Goal: Transaction & Acquisition: Download file/media

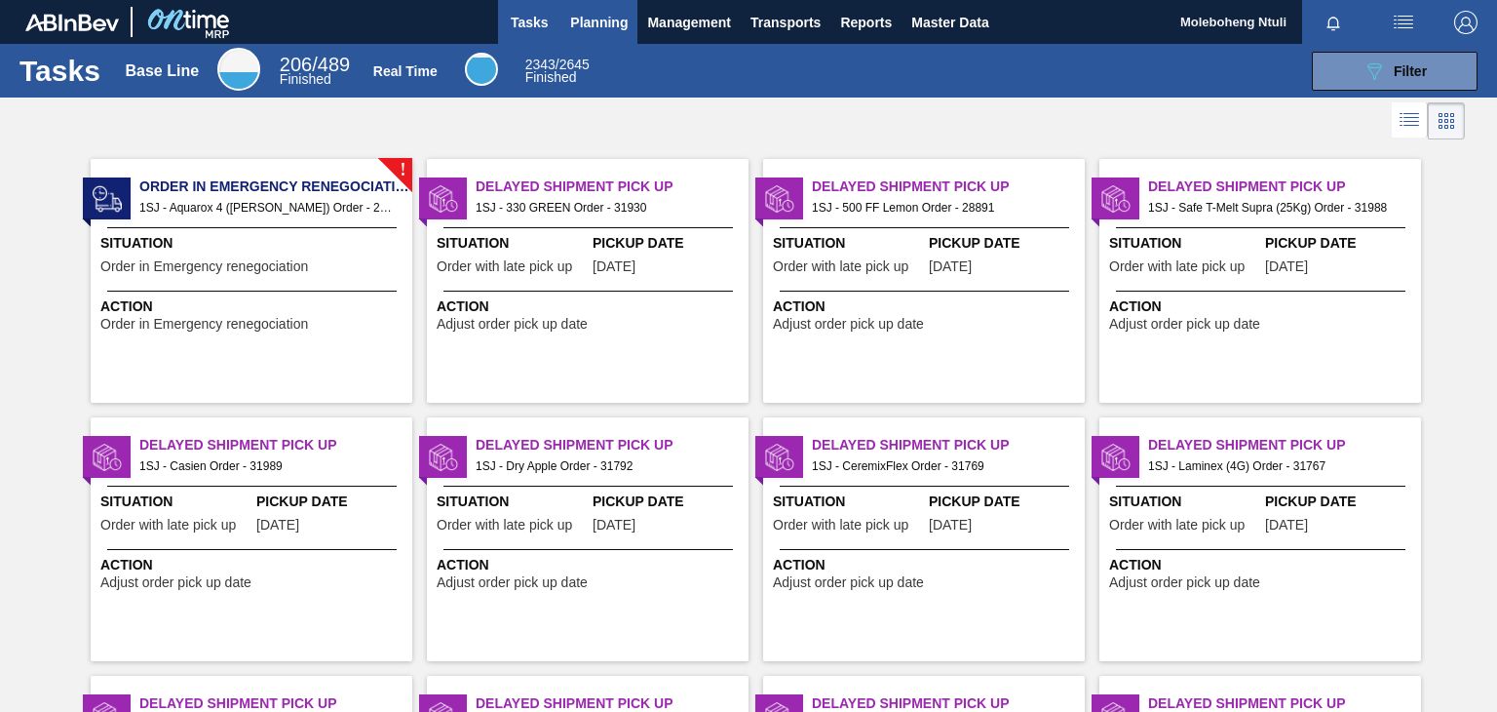
click at [596, 13] on span "Planning" at bounding box center [599, 22] width 58 height 23
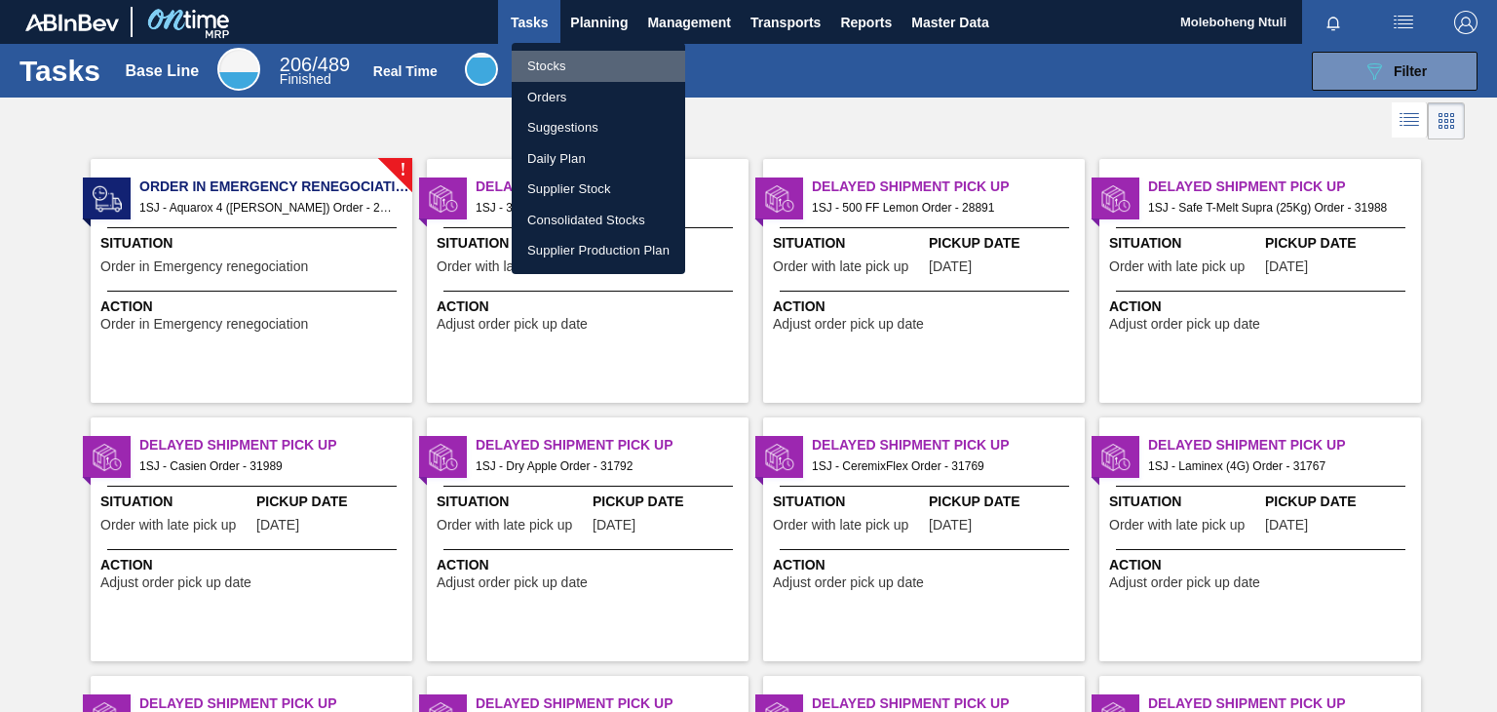
click at [552, 65] on li "Stocks" at bounding box center [599, 66] width 174 height 31
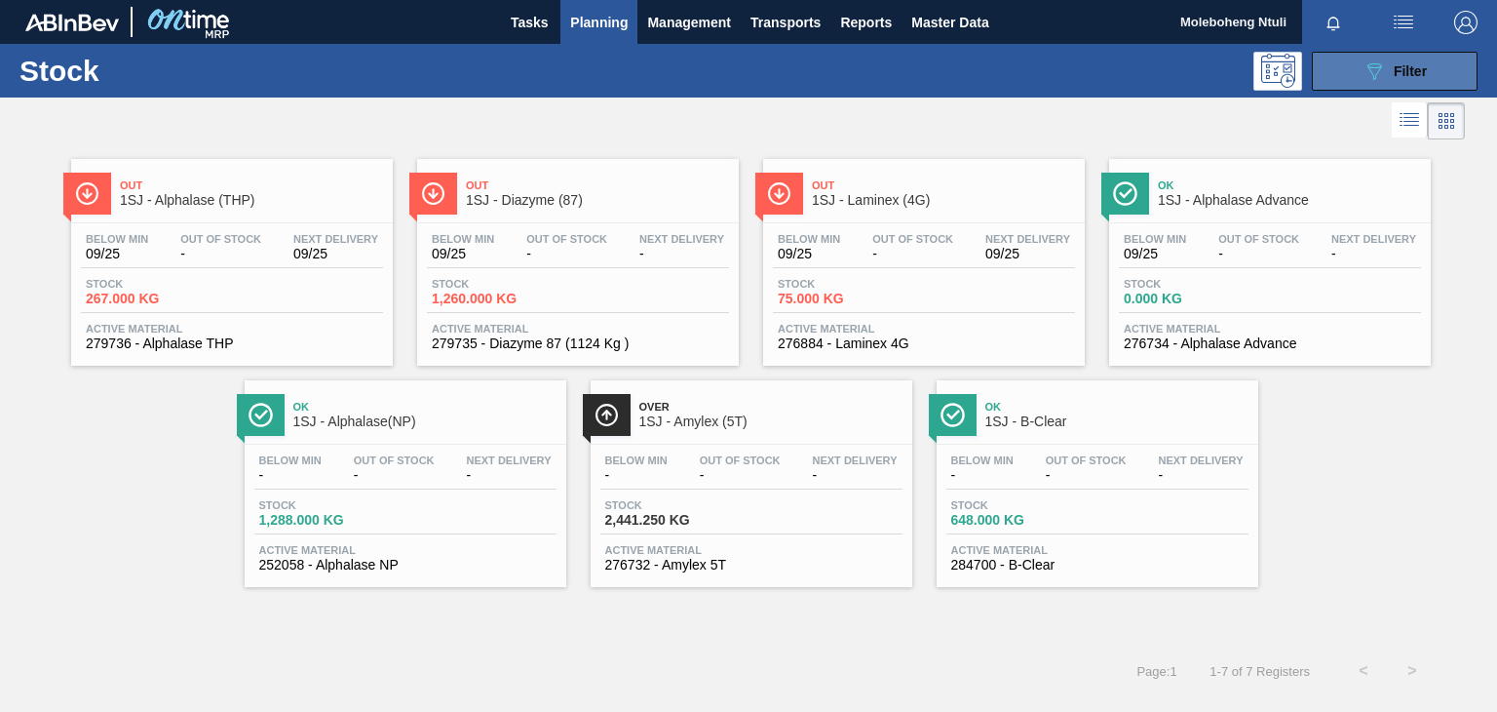
click at [1353, 72] on button "089F7B8B-B2A5-4AFE-B5C0-19BA573D28AC Filter" at bounding box center [1395, 71] width 166 height 39
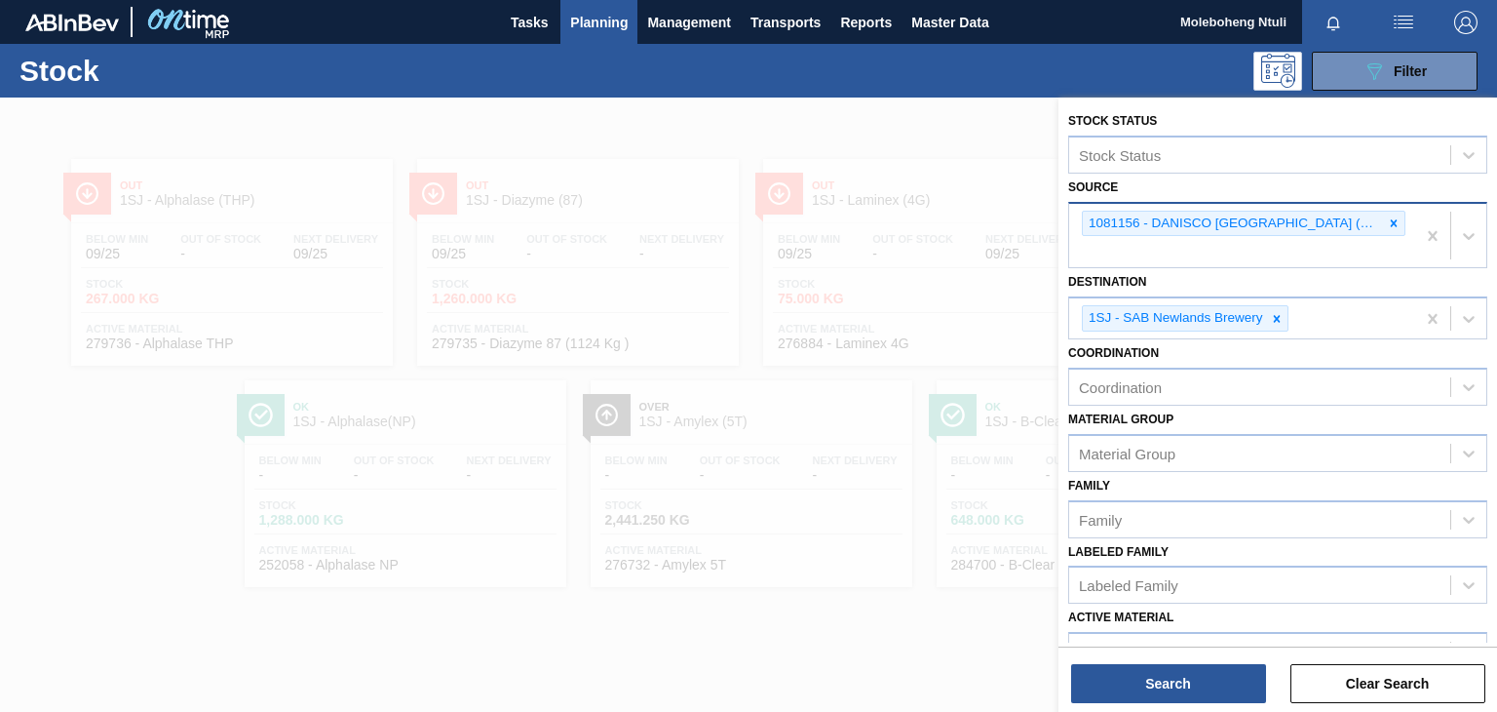
drag, startPoint x: 1388, startPoint y: 221, endPoint x: 1392, endPoint y: 204, distance: 18.0
click at [1391, 223] on icon at bounding box center [1394, 222] width 7 height 7
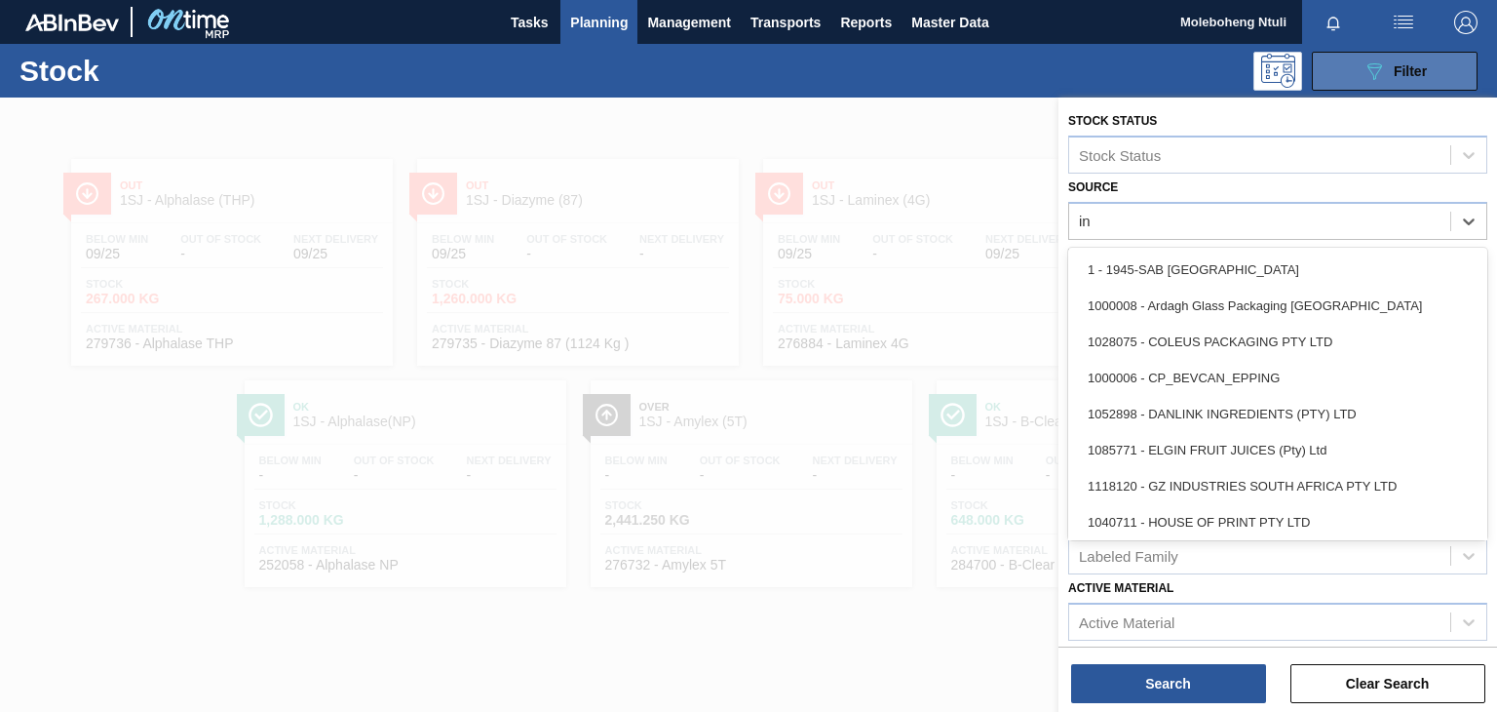
type input "i"
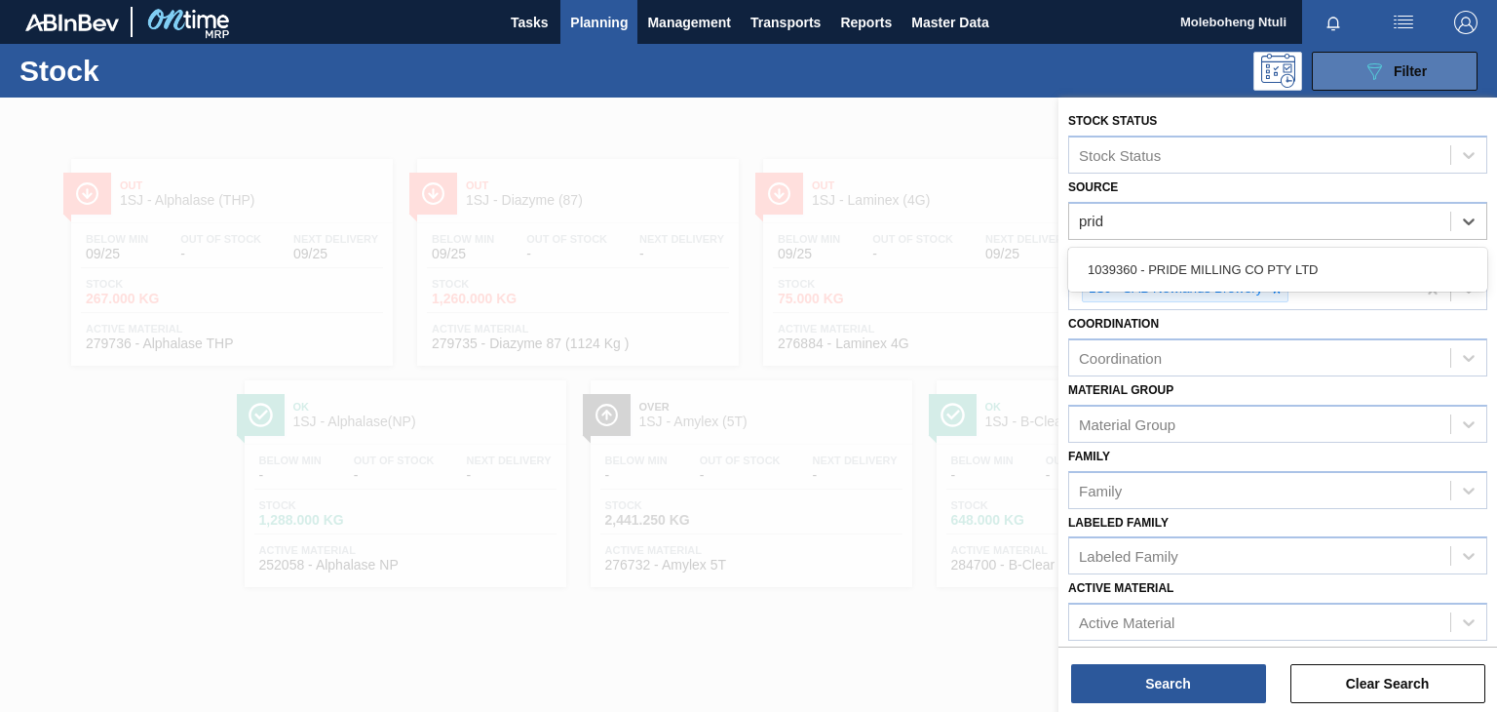
type input "pride"
click at [1198, 262] on div "1039360 - PRIDE MILLING CO PTY LTD" at bounding box center [1278, 270] width 419 height 36
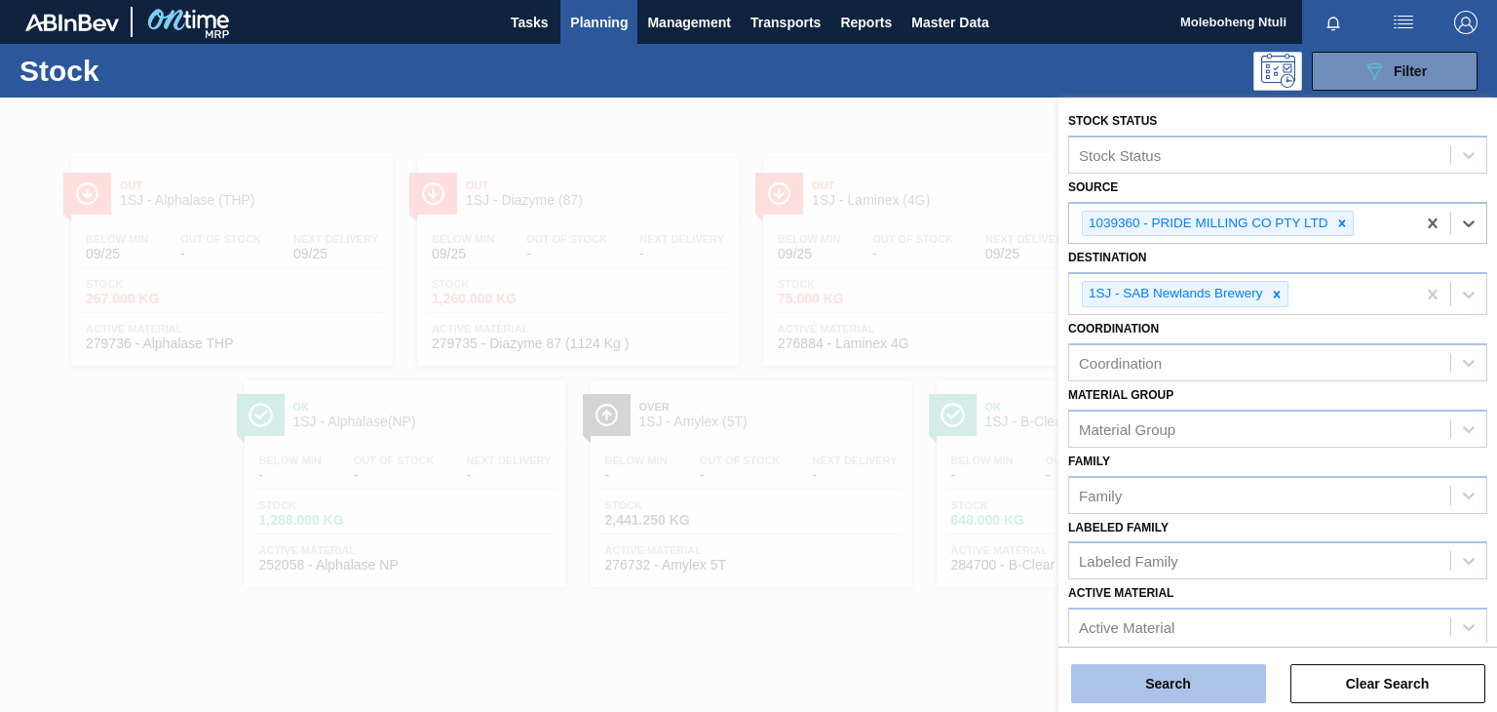
click at [1201, 676] on button "Search" at bounding box center [1168, 683] width 195 height 39
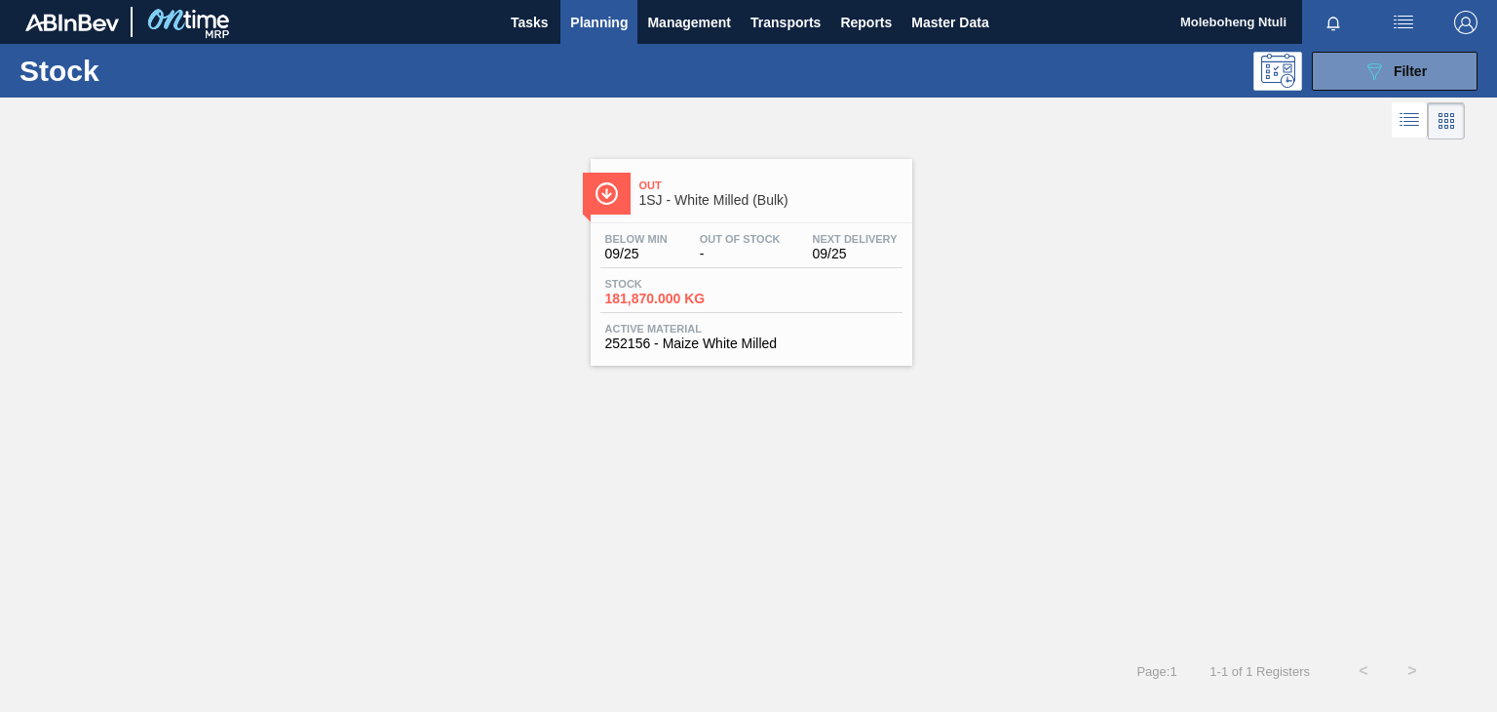
click at [832, 198] on span "1SJ - White Milled (Bulk)" at bounding box center [771, 200] width 263 height 15
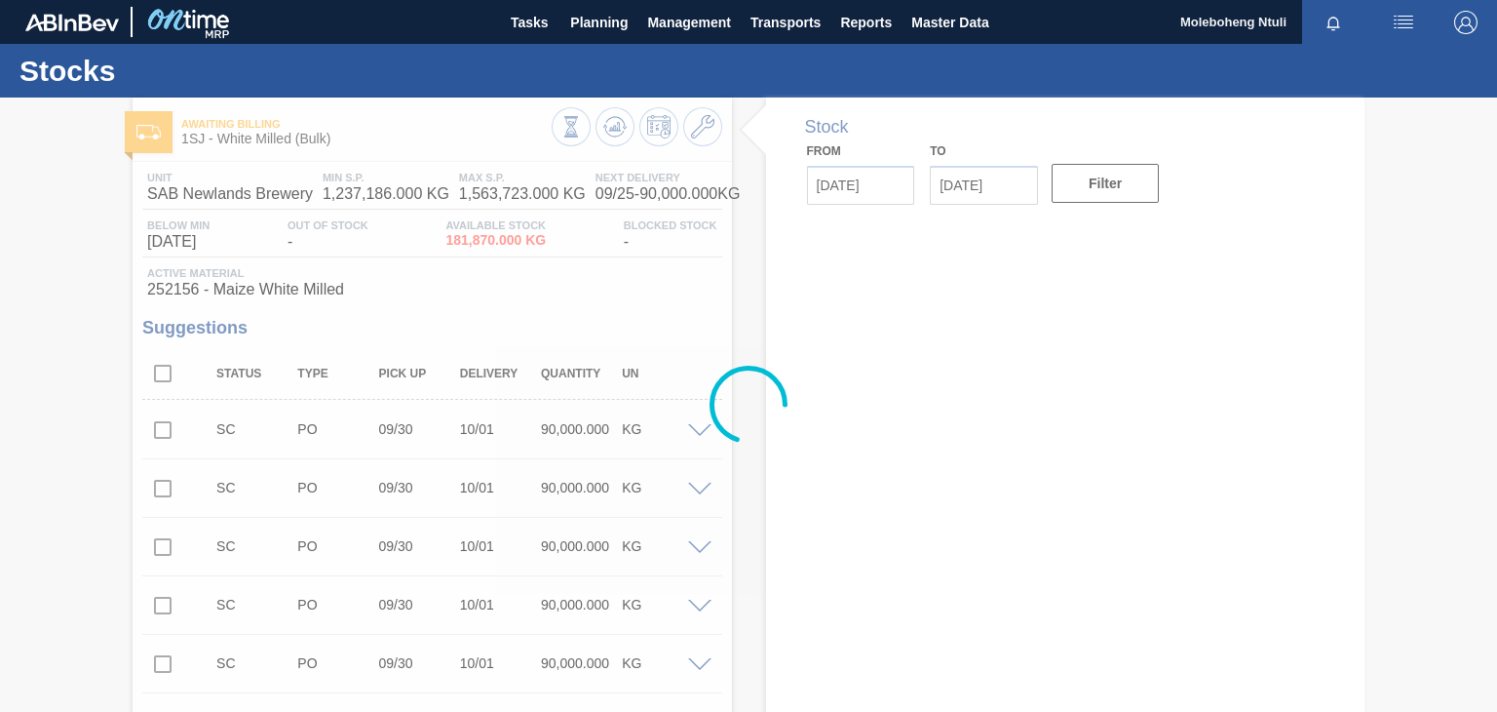
type input "[DATE]"
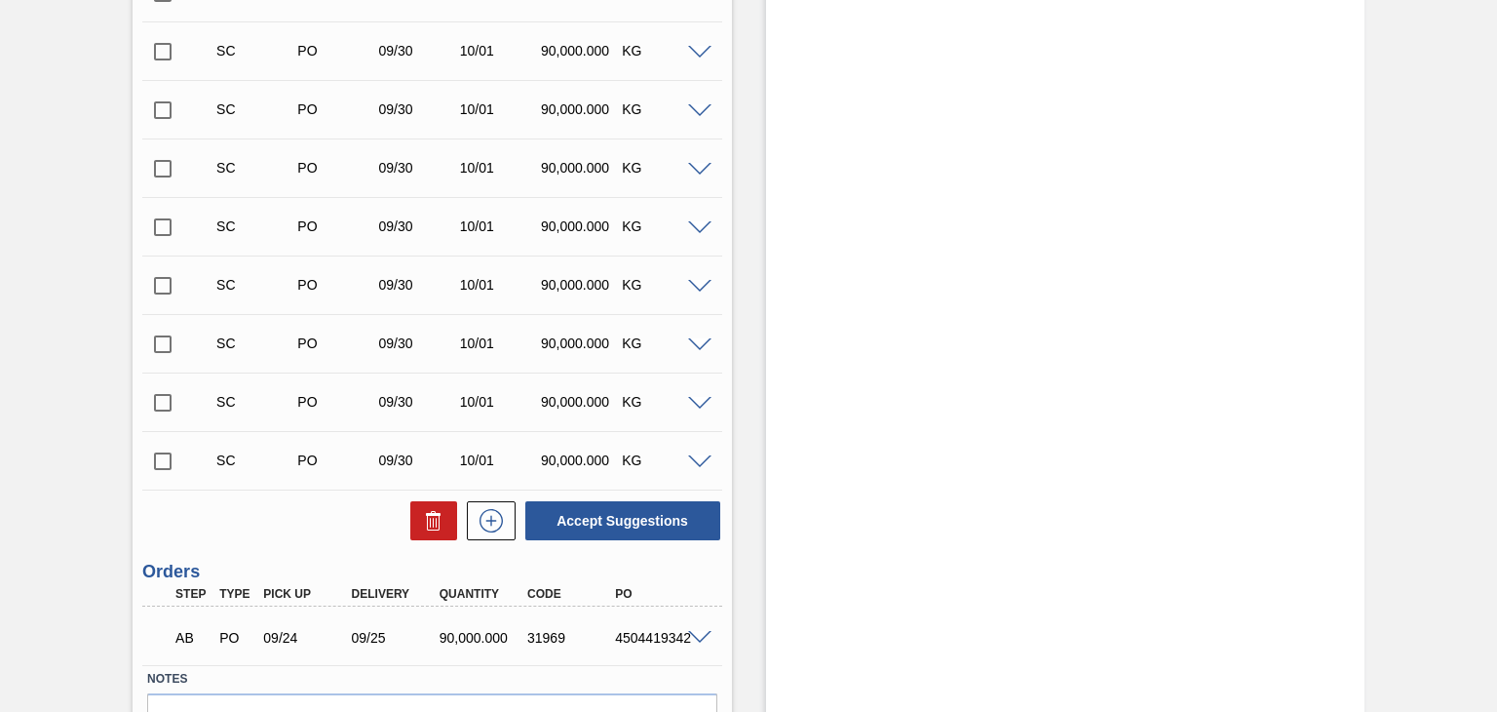
scroll to position [901, 0]
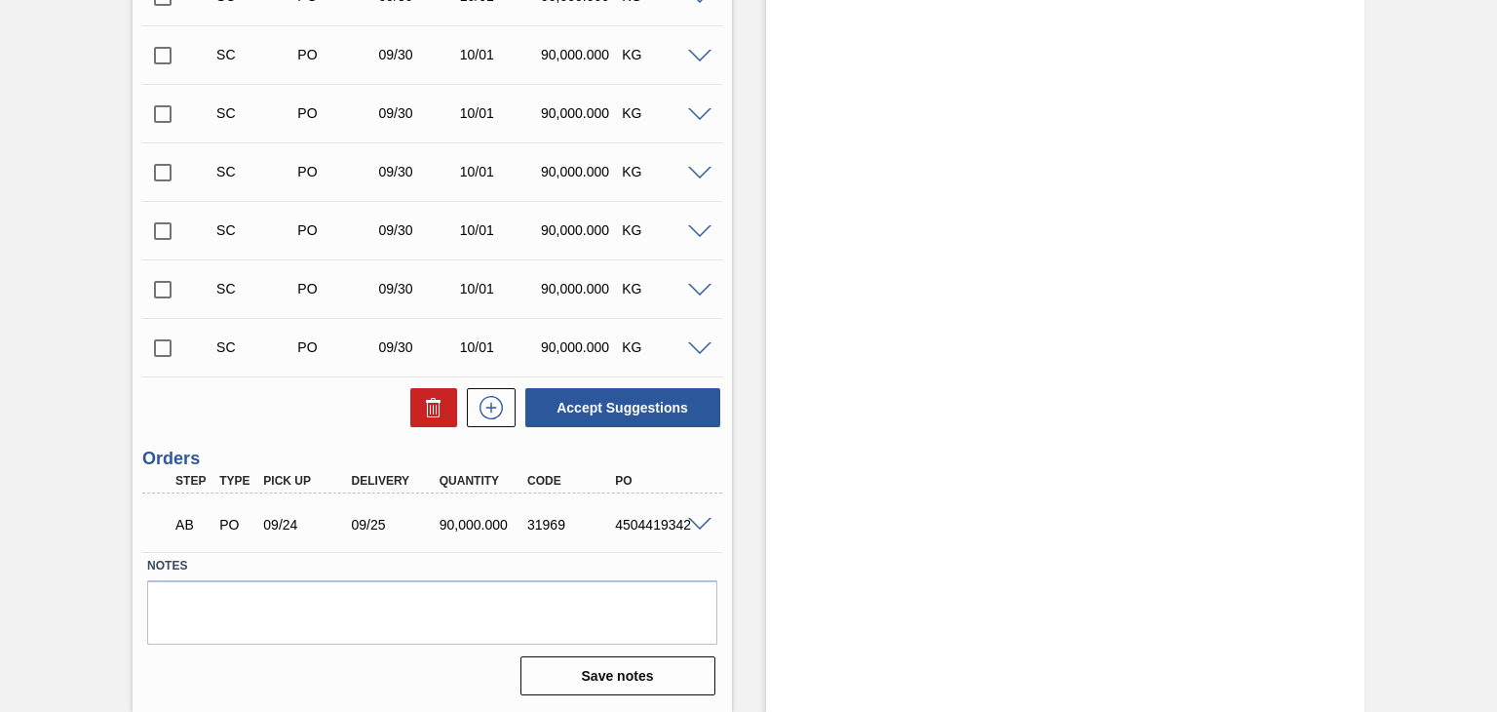
click at [694, 520] on span at bounding box center [699, 525] width 23 height 15
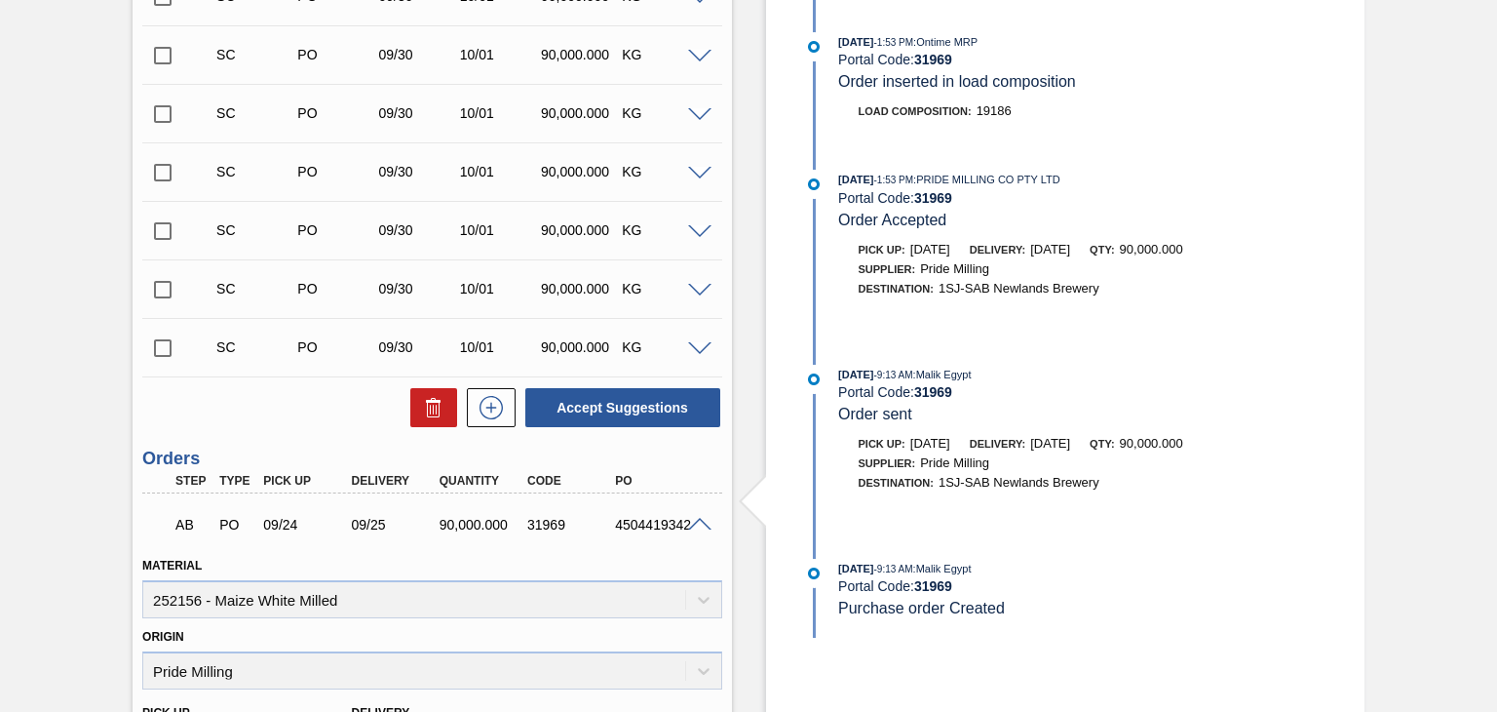
scroll to position [998, 0]
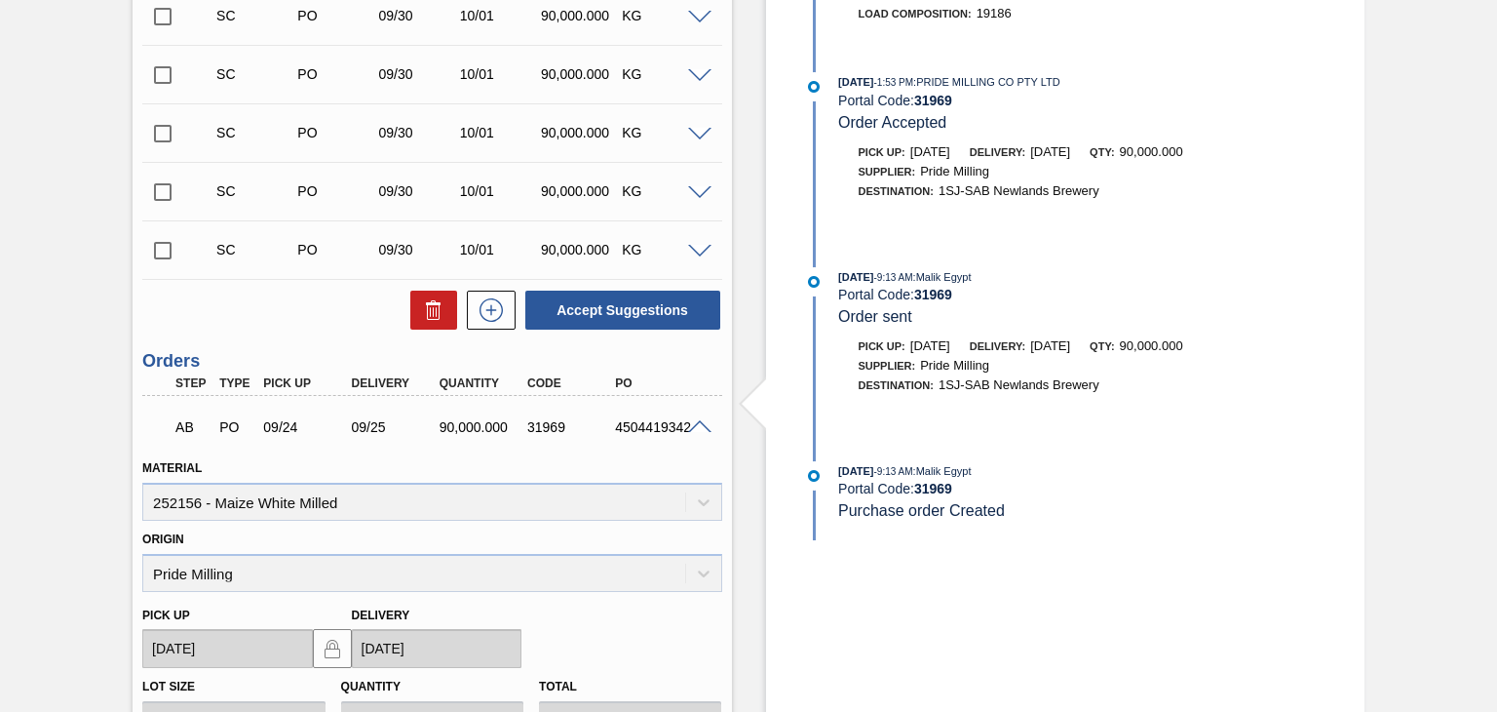
click at [977, 540] on div "[DATE] 9:13 AM : Malik Egypt Portal Code: 31969 Purchase order Created" at bounding box center [1051, 500] width 502 height 79
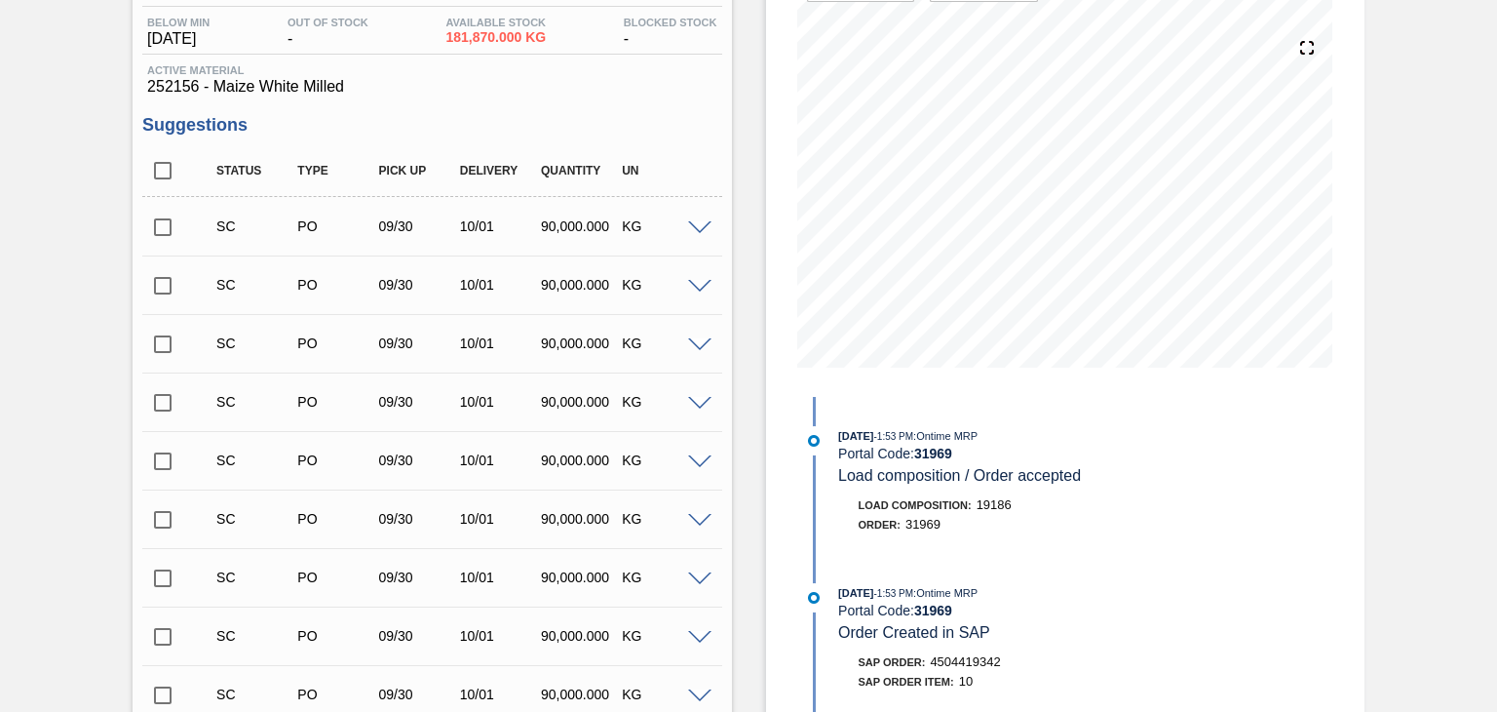
scroll to position [0, 0]
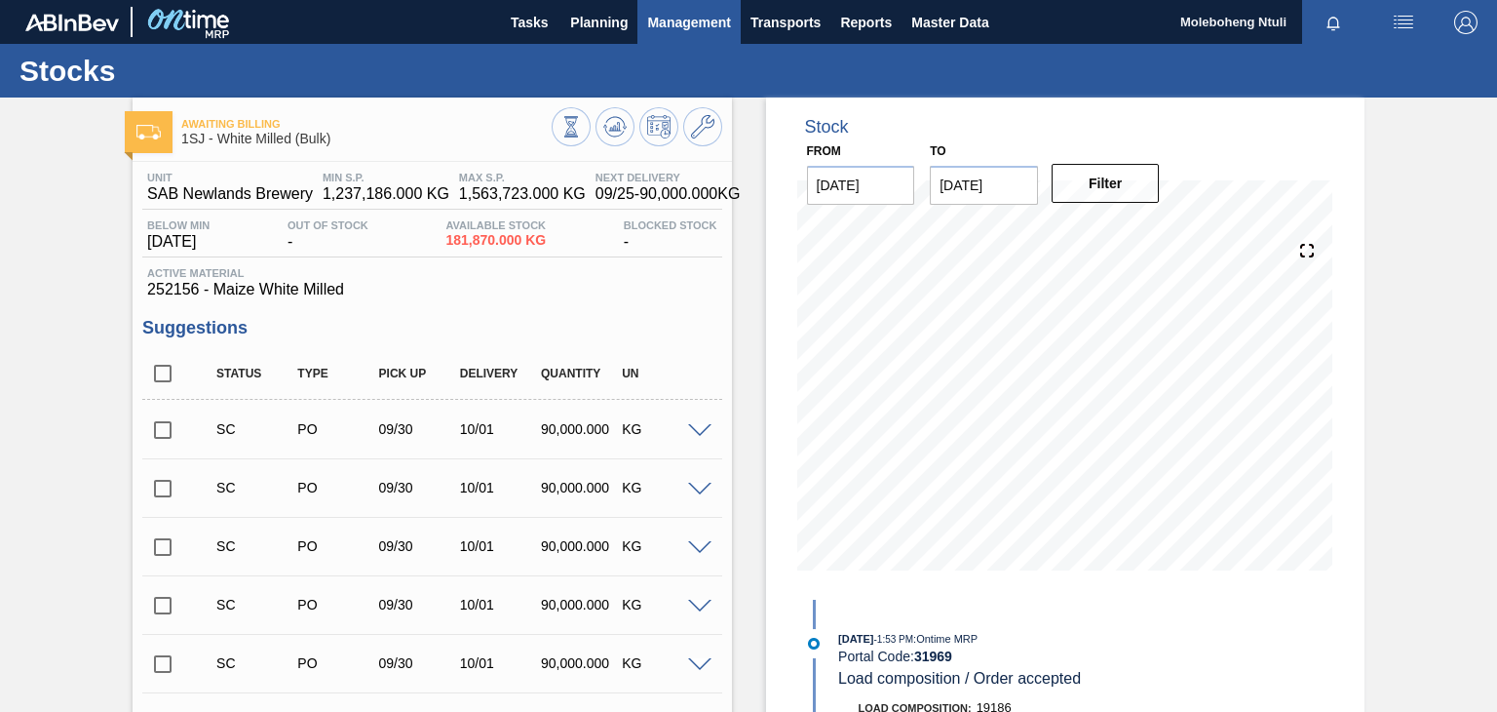
click at [699, 16] on span "Management" at bounding box center [689, 22] width 84 height 23
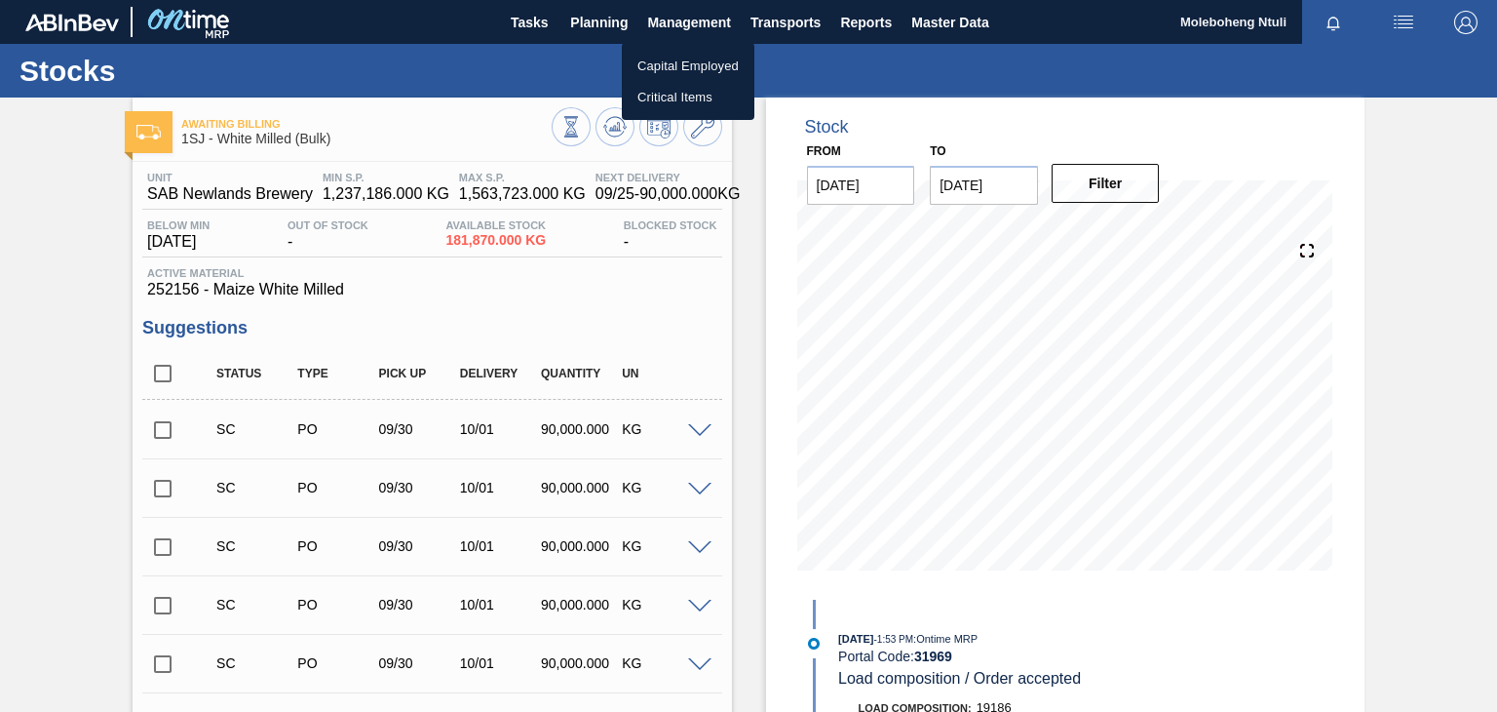
click at [784, 12] on div at bounding box center [748, 356] width 1497 height 712
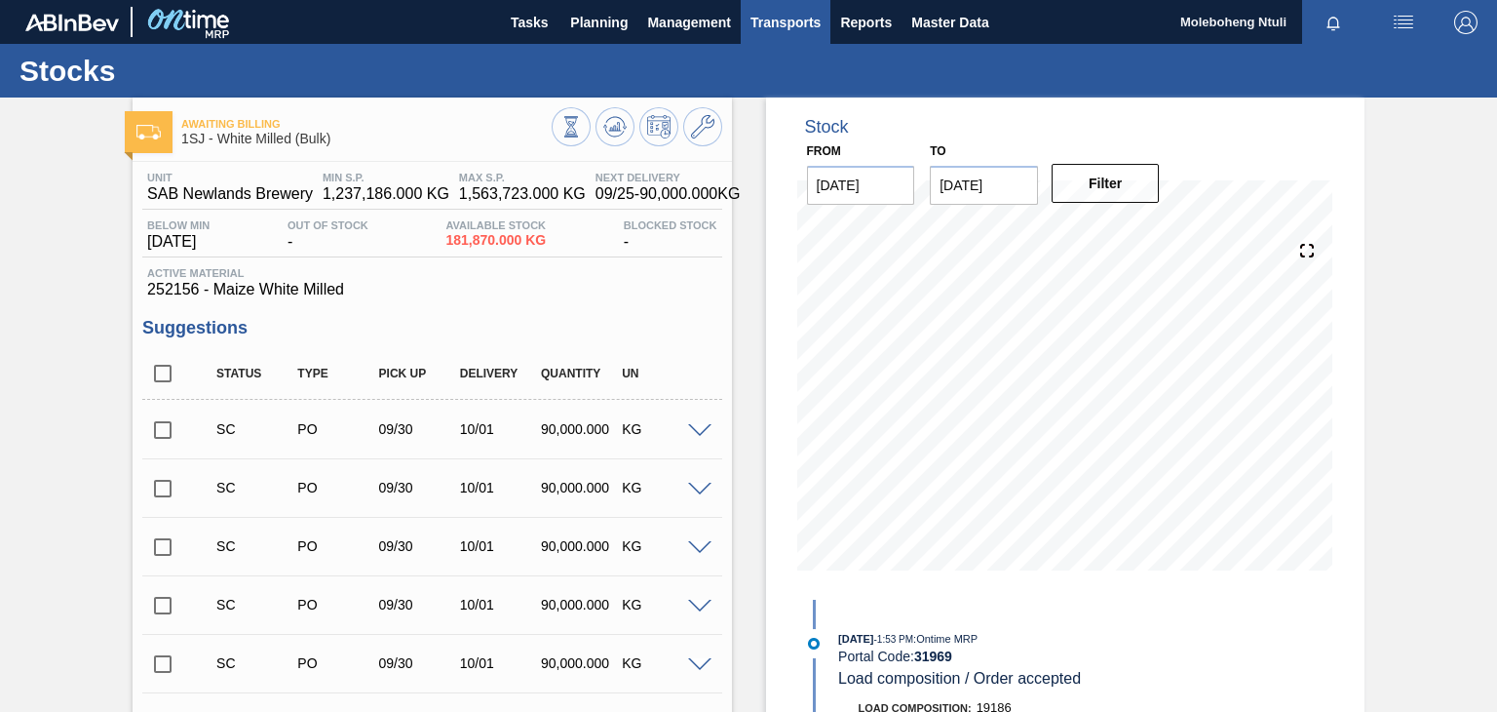
click at [772, 20] on span "Transports" at bounding box center [786, 22] width 70 height 23
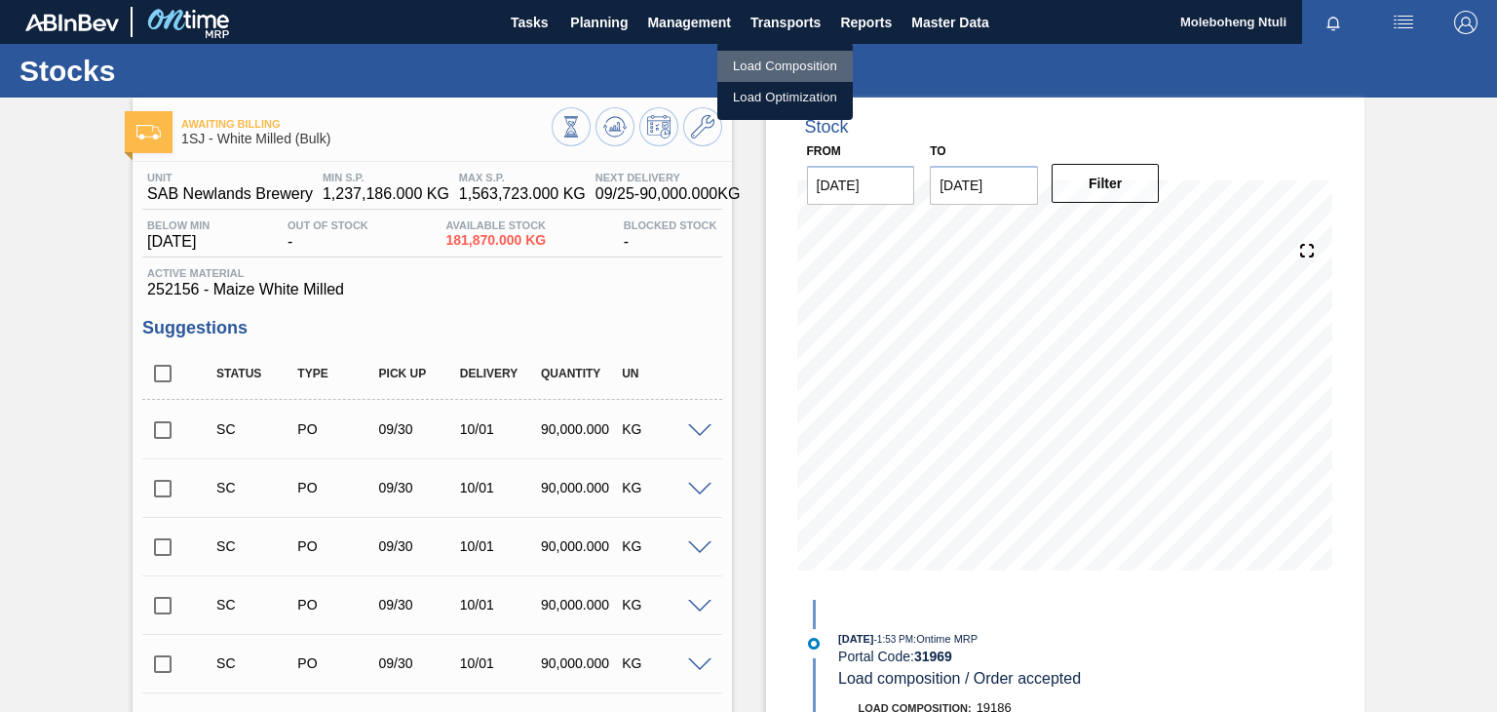
click at [787, 67] on li "Load Composition" at bounding box center [786, 66] width 136 height 31
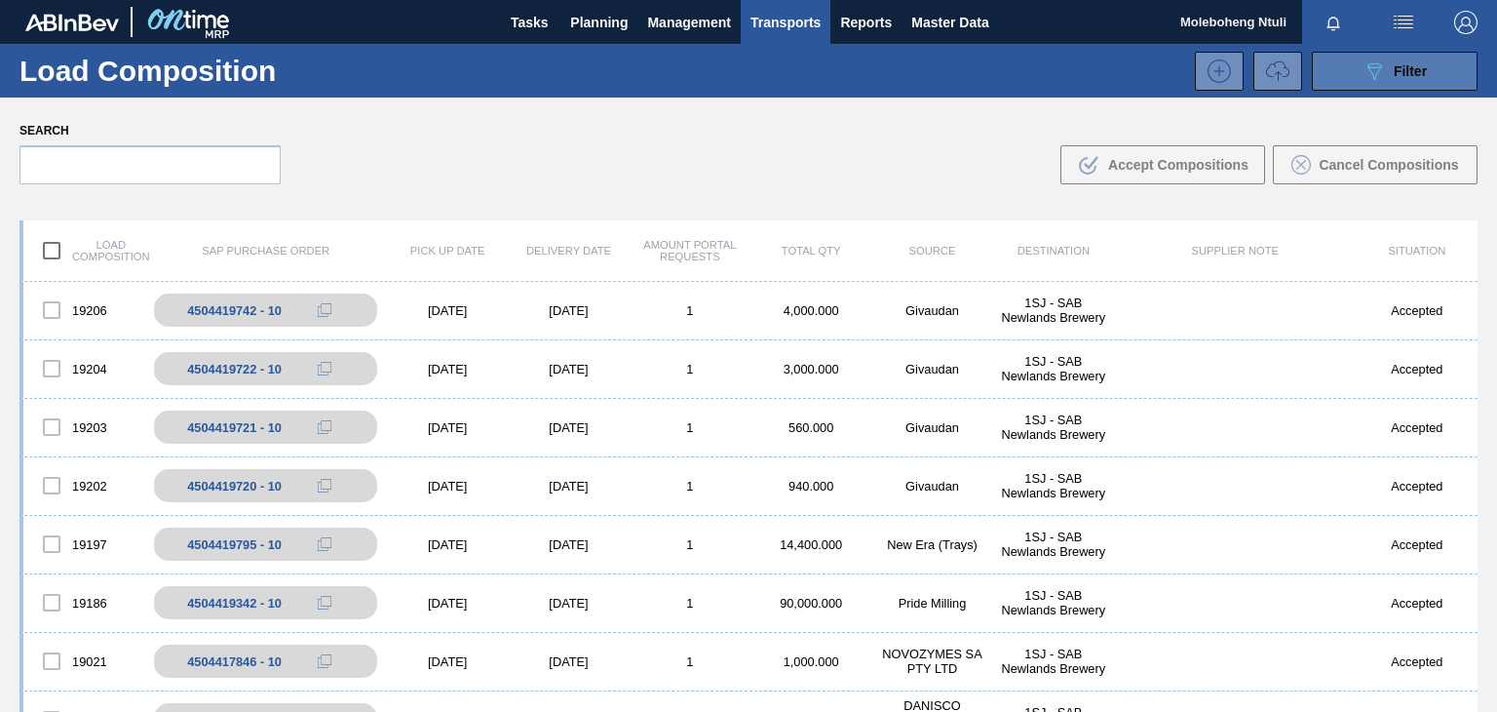
click at [1395, 73] on span "Filter" at bounding box center [1410, 71] width 33 height 16
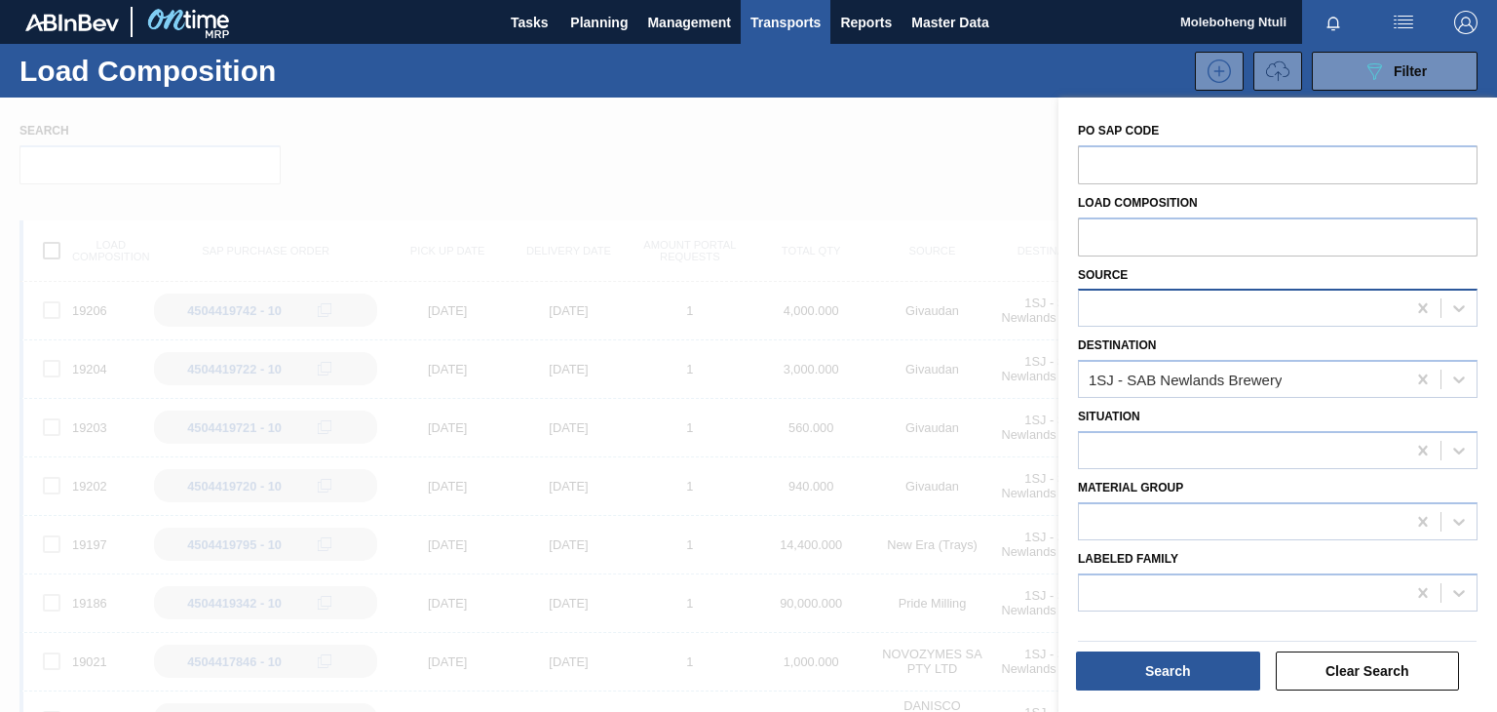
click at [1154, 302] on div at bounding box center [1242, 308] width 327 height 28
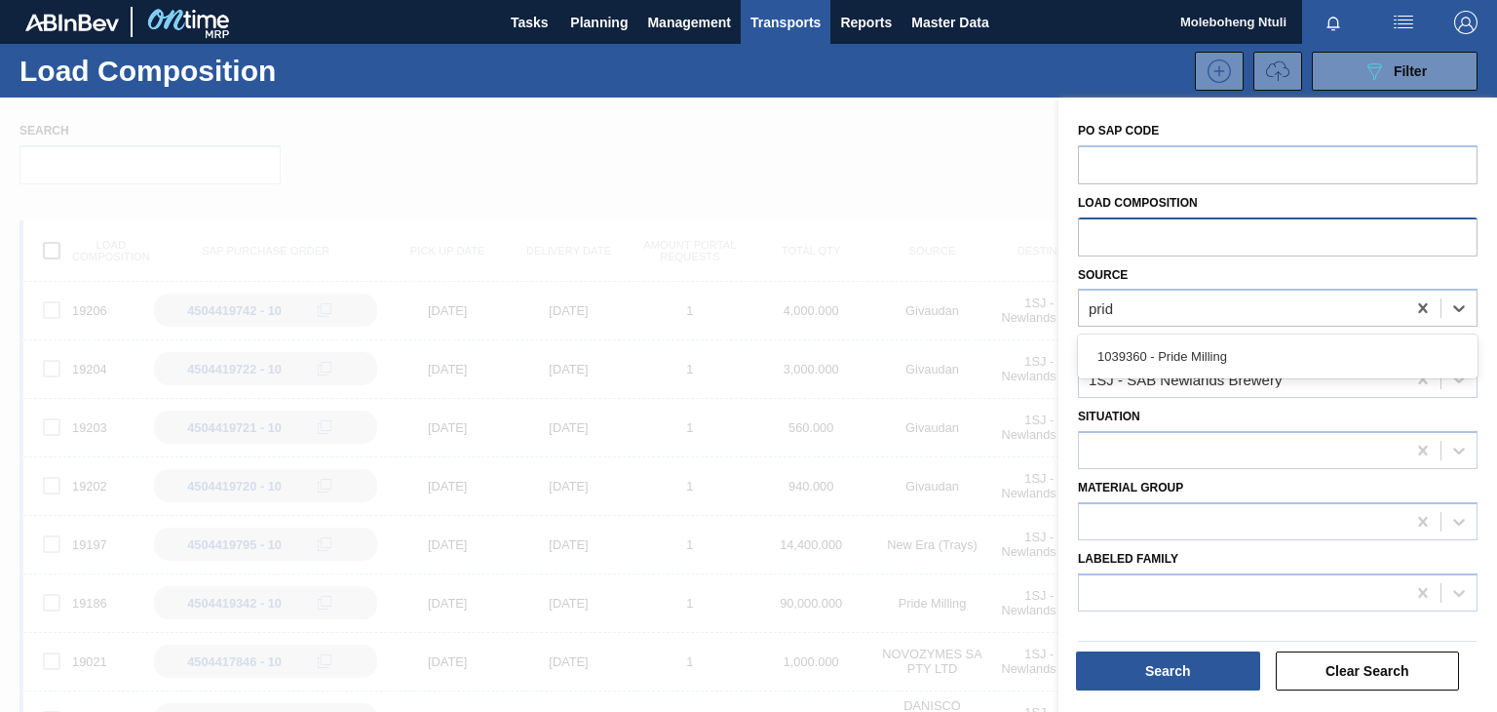
type input "pride"
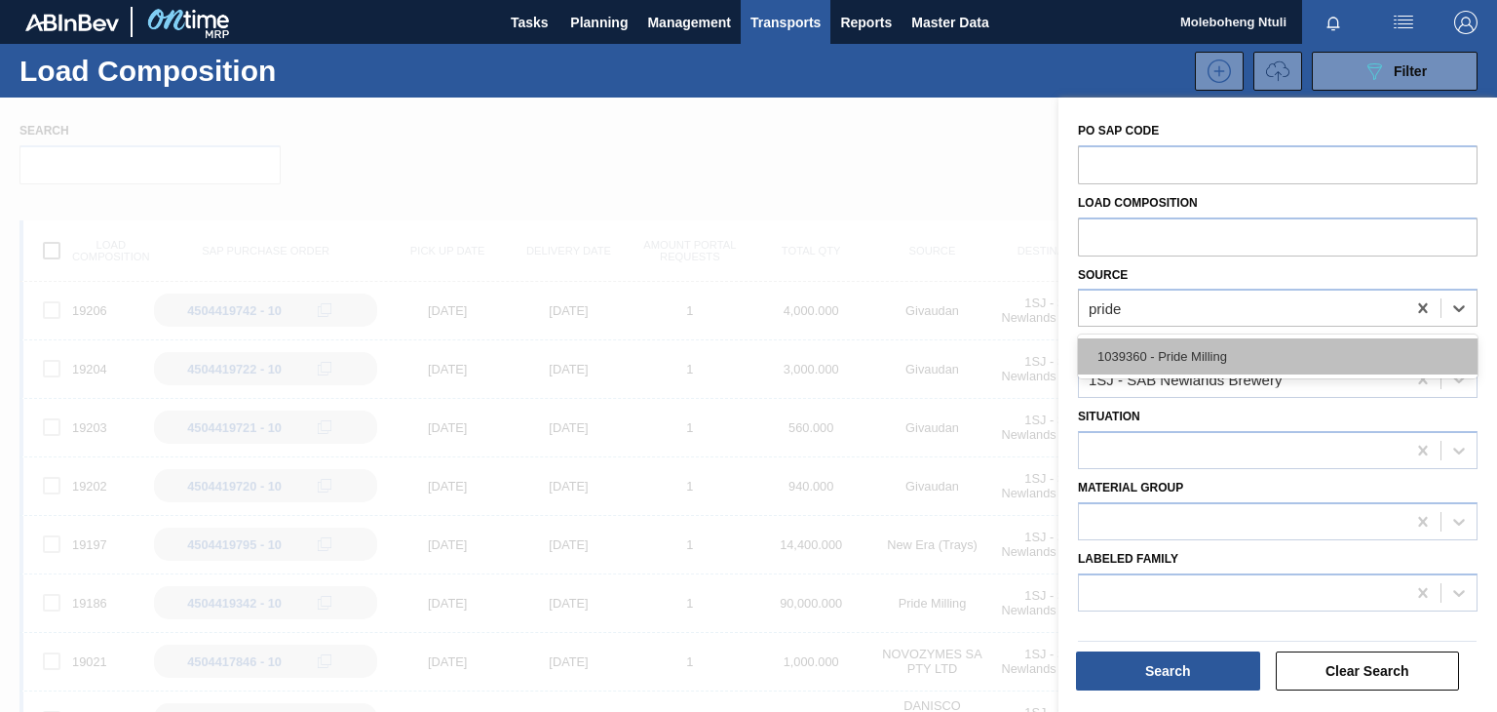
click at [1169, 360] on div "1039360 - Pride Milling" at bounding box center [1278, 356] width 400 height 36
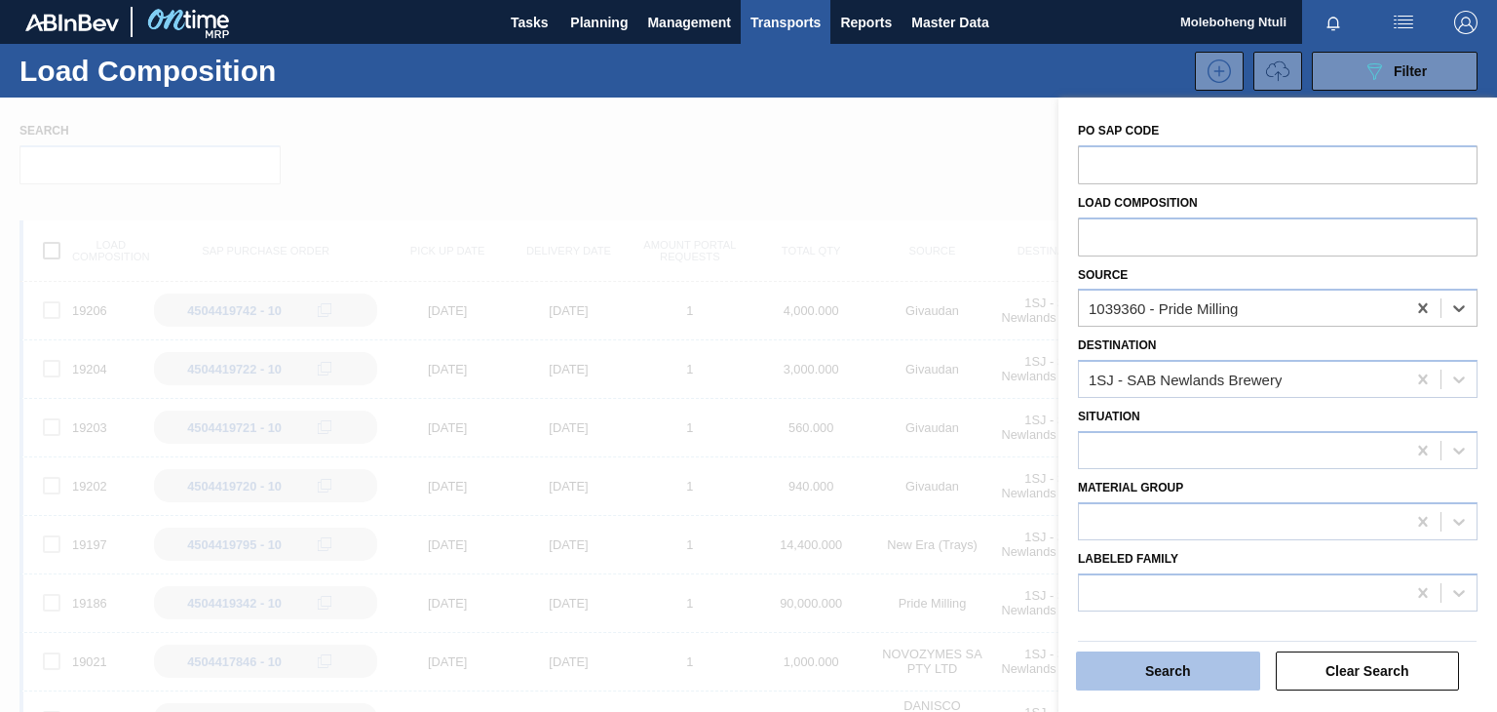
click at [1143, 672] on button "Search" at bounding box center [1168, 670] width 184 height 39
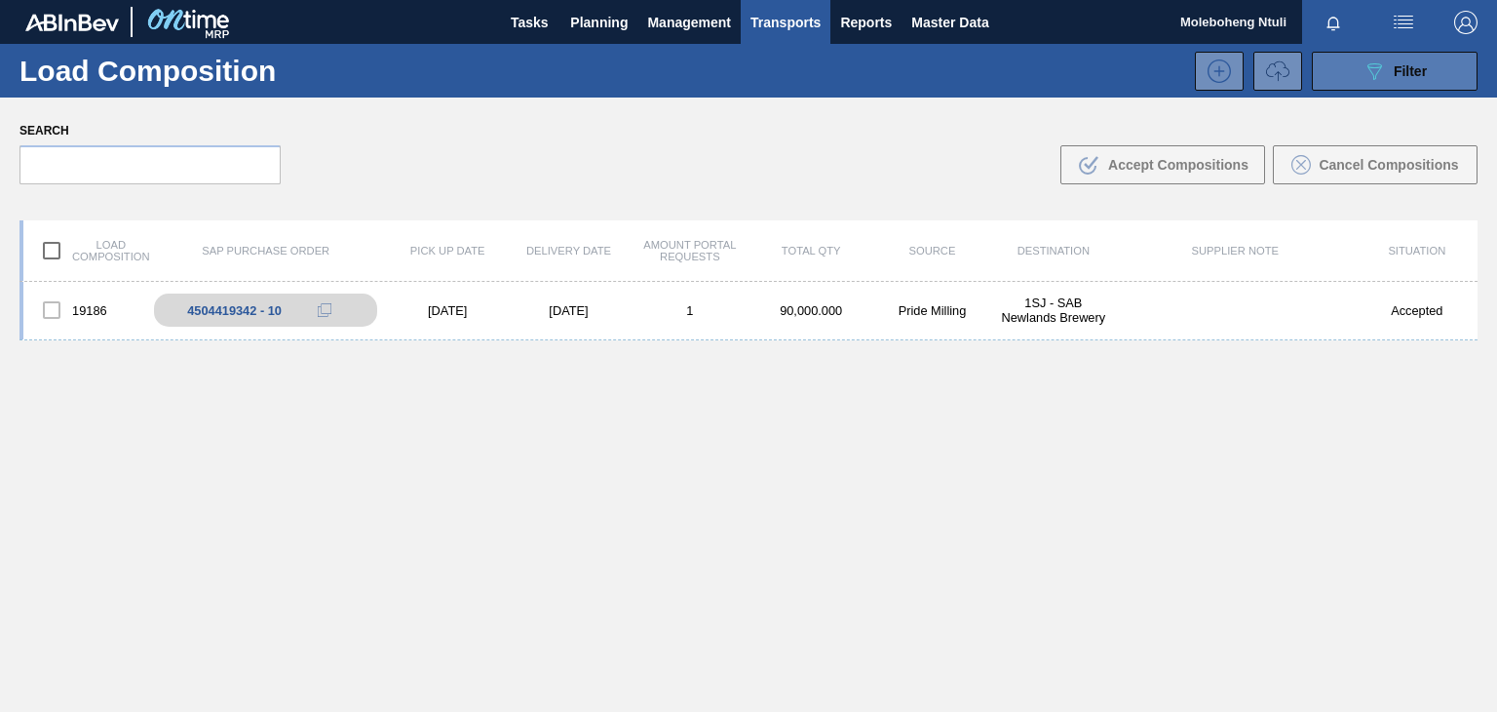
click at [1363, 73] on icon "089F7B8B-B2A5-4AFE-B5C0-19BA573D28AC" at bounding box center [1374, 70] width 23 height 23
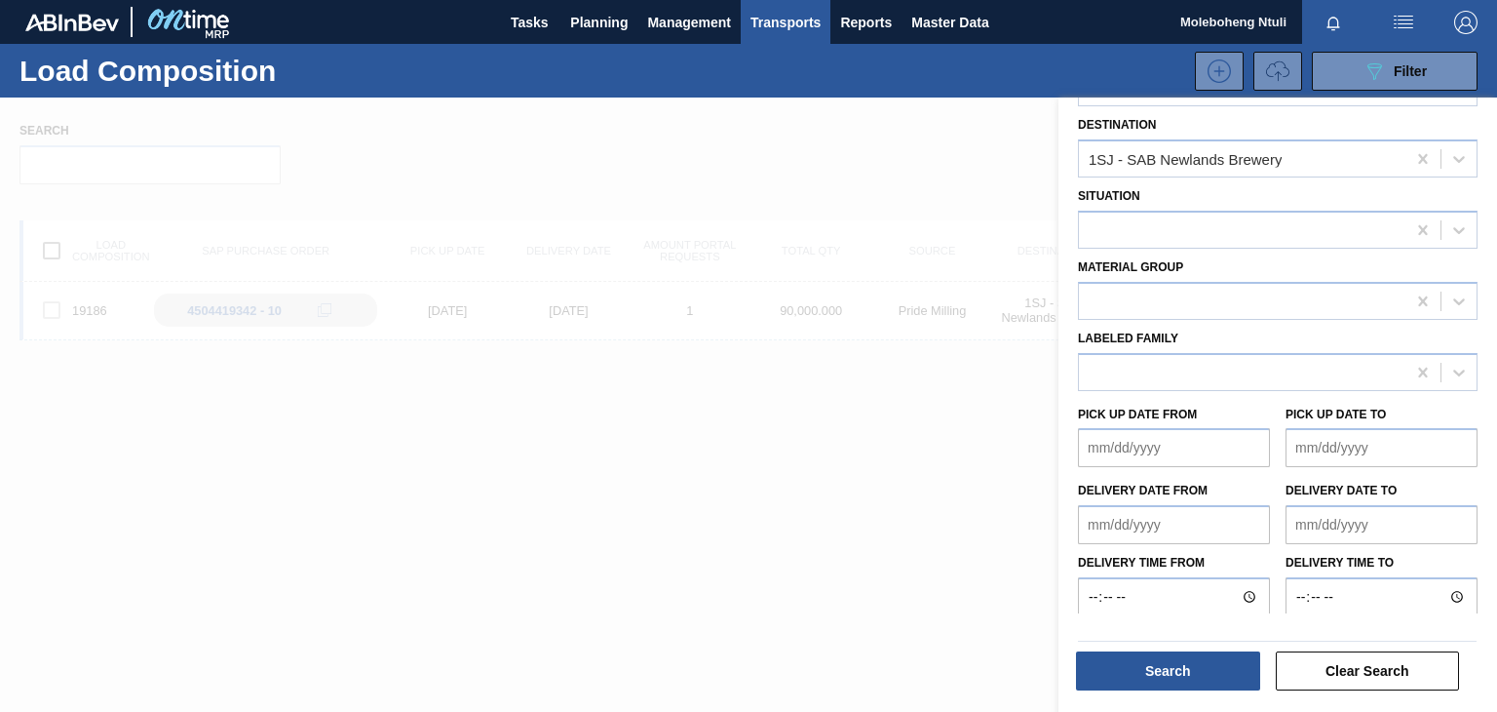
scroll to position [222, 0]
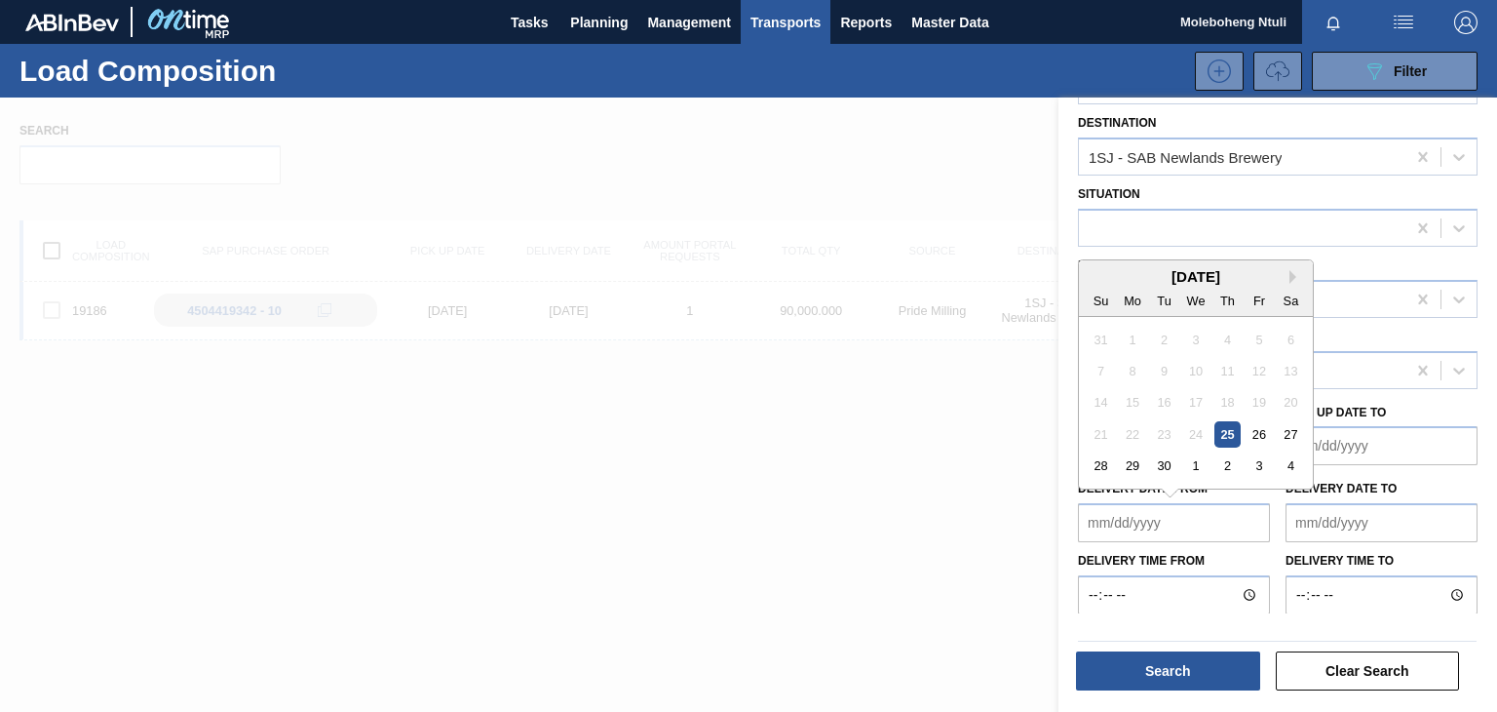
click at [1150, 519] on from "Delivery date from" at bounding box center [1174, 522] width 192 height 39
drag, startPoint x: 933, startPoint y: 440, endPoint x: 924, endPoint y: 414, distance: 26.8
click at [932, 439] on div at bounding box center [748, 453] width 1497 height 712
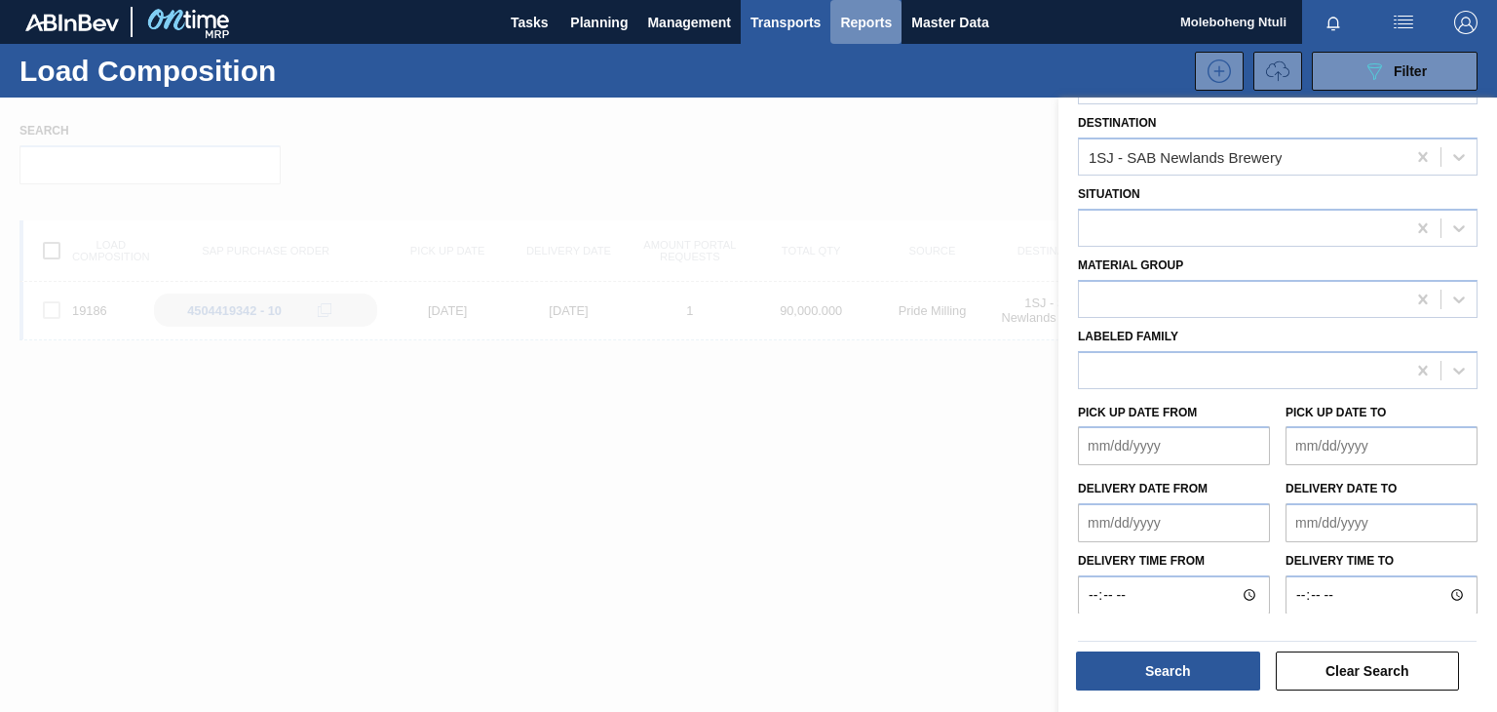
click at [878, 17] on span "Reports" at bounding box center [866, 22] width 52 height 23
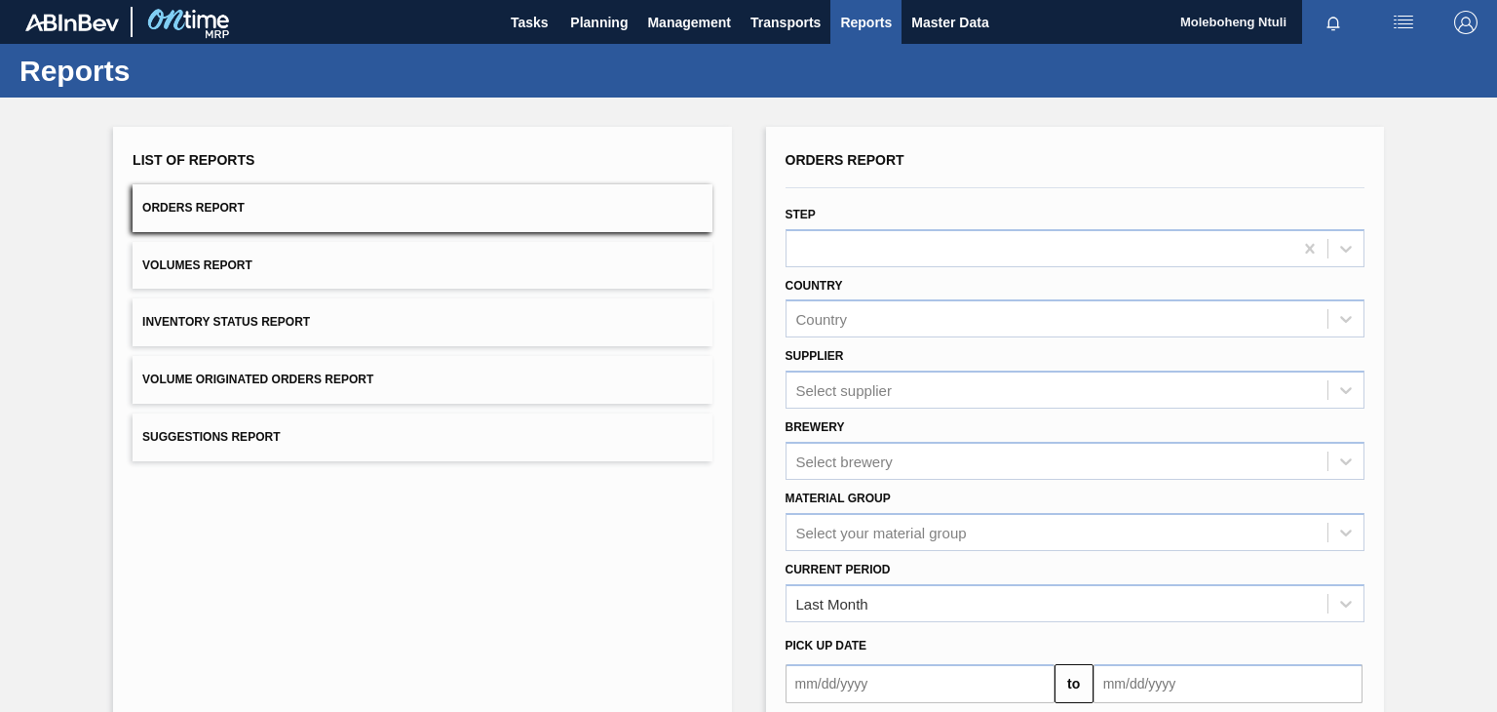
click at [875, 67] on div "Reports" at bounding box center [748, 71] width 1497 height 54
click at [797, 20] on span "Transports" at bounding box center [786, 22] width 70 height 23
click at [767, 64] on li "Load Composition" at bounding box center [786, 66] width 136 height 31
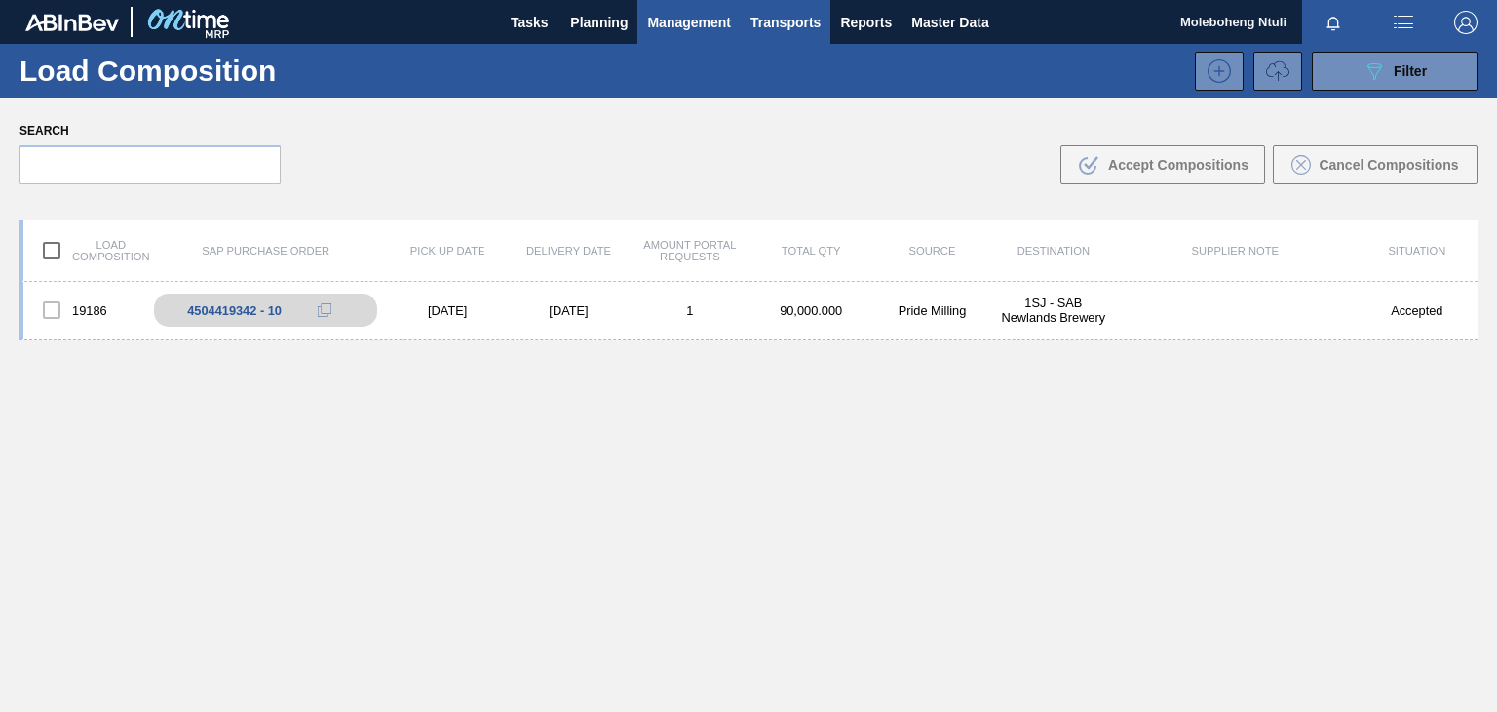
click at [675, 15] on span "Management" at bounding box center [689, 22] width 84 height 23
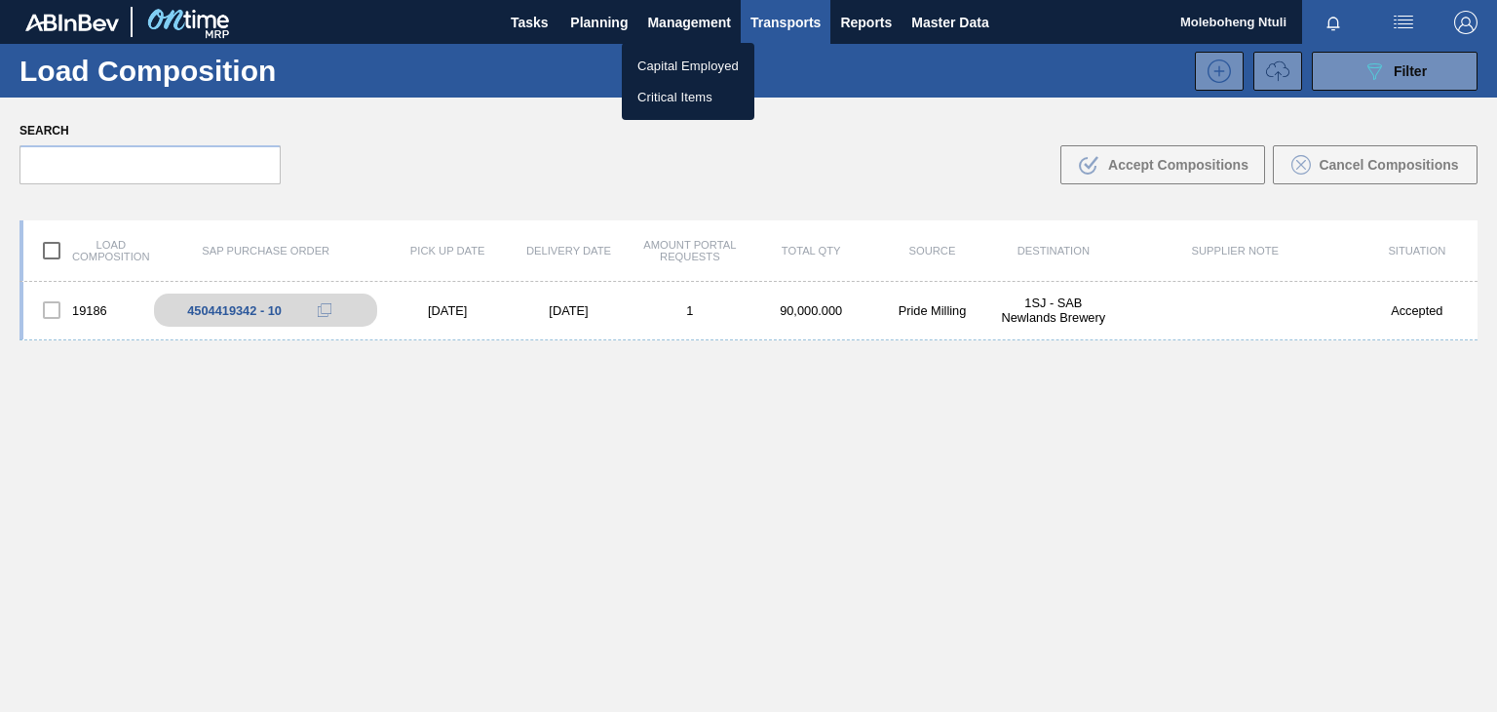
click at [792, 10] on div at bounding box center [748, 356] width 1497 height 712
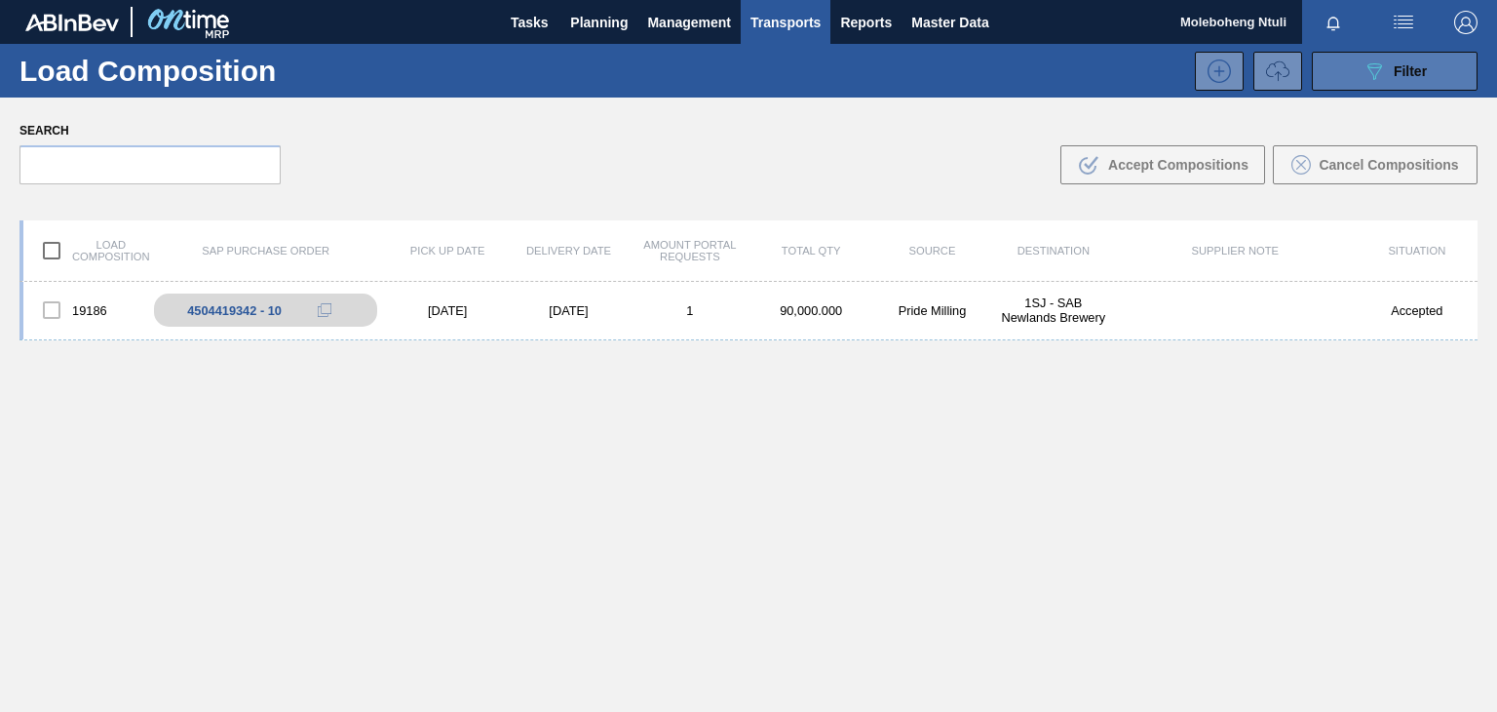
click at [1367, 69] on icon "089F7B8B-B2A5-4AFE-B5C0-19BA573D28AC" at bounding box center [1374, 70] width 23 height 23
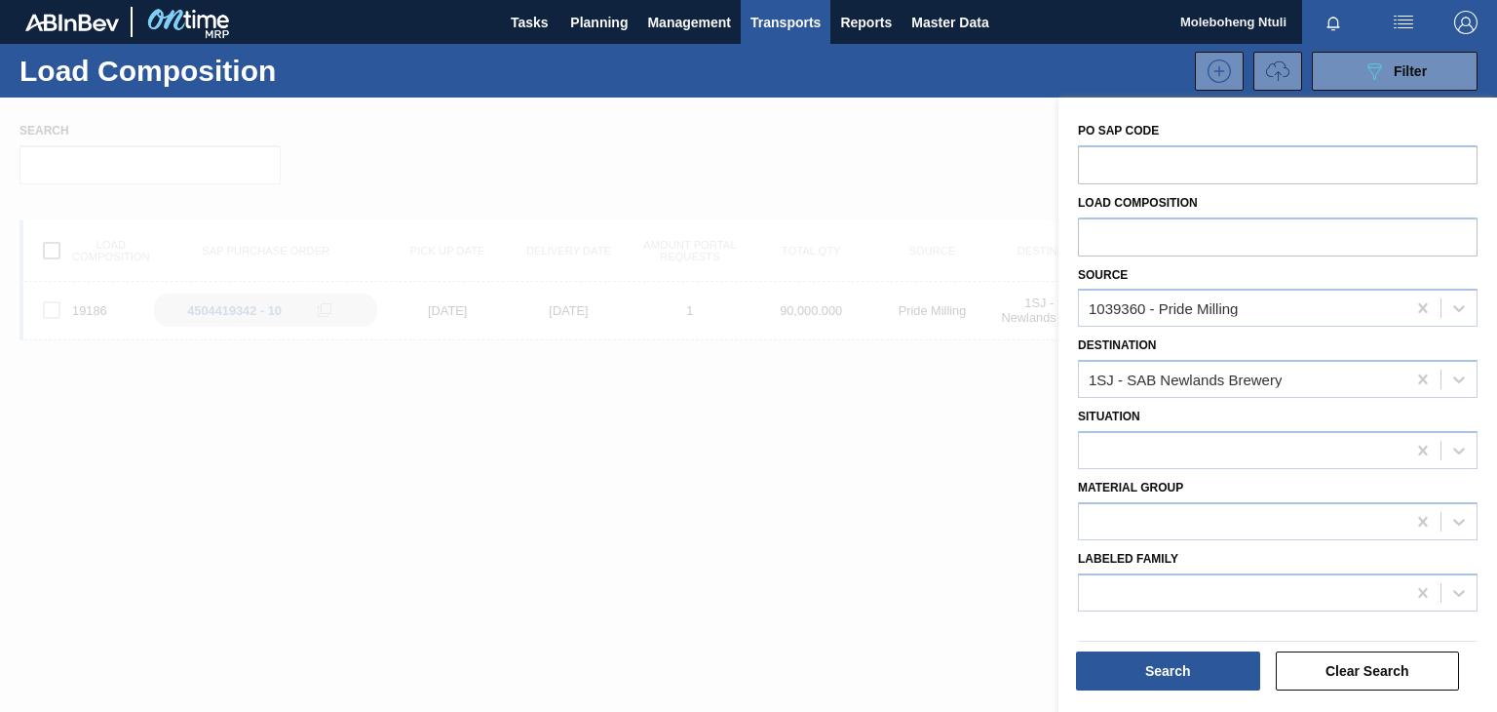
click at [828, 169] on div at bounding box center [748, 453] width 1497 height 712
click at [867, 20] on span "Reports" at bounding box center [866, 22] width 52 height 23
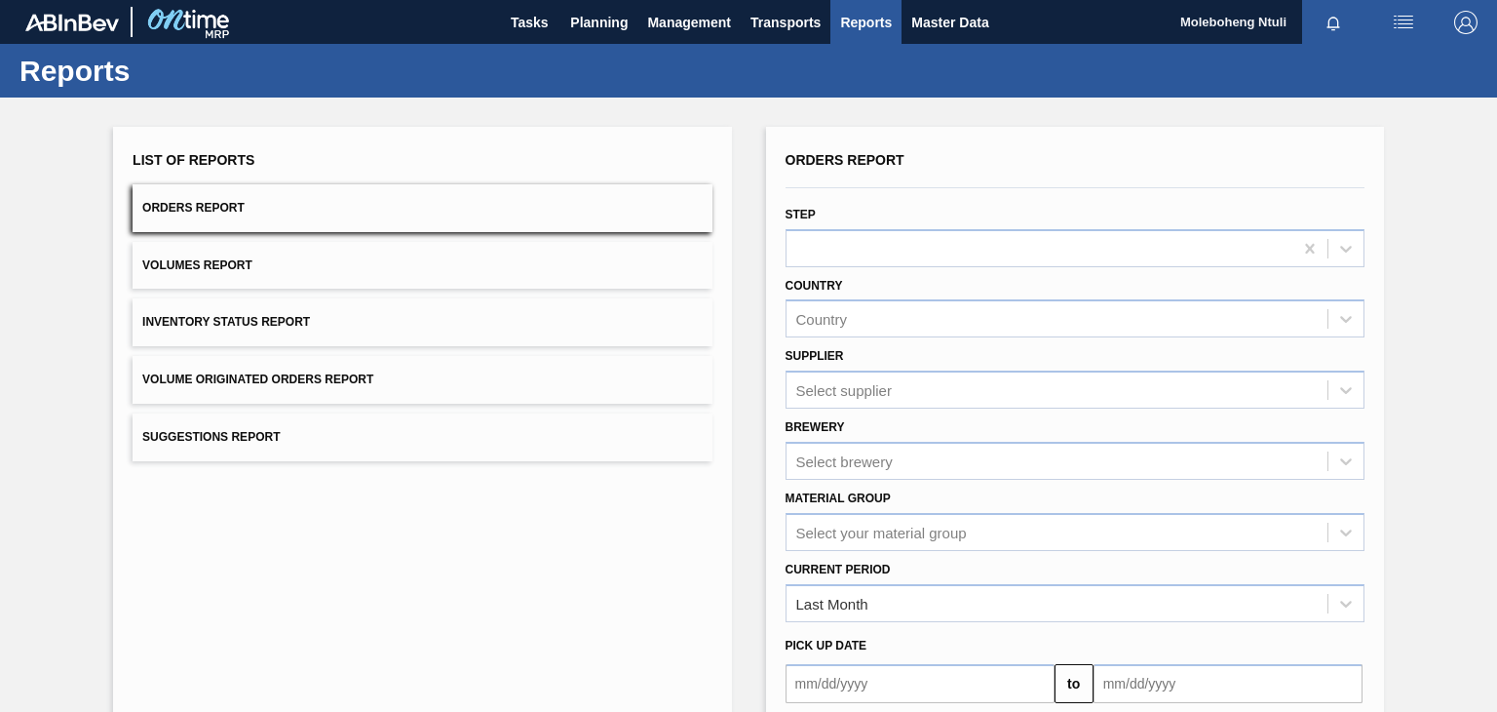
click at [291, 205] on button "Orders Report" at bounding box center [422, 208] width 579 height 48
click at [195, 203] on span "Orders Report" at bounding box center [193, 208] width 102 height 14
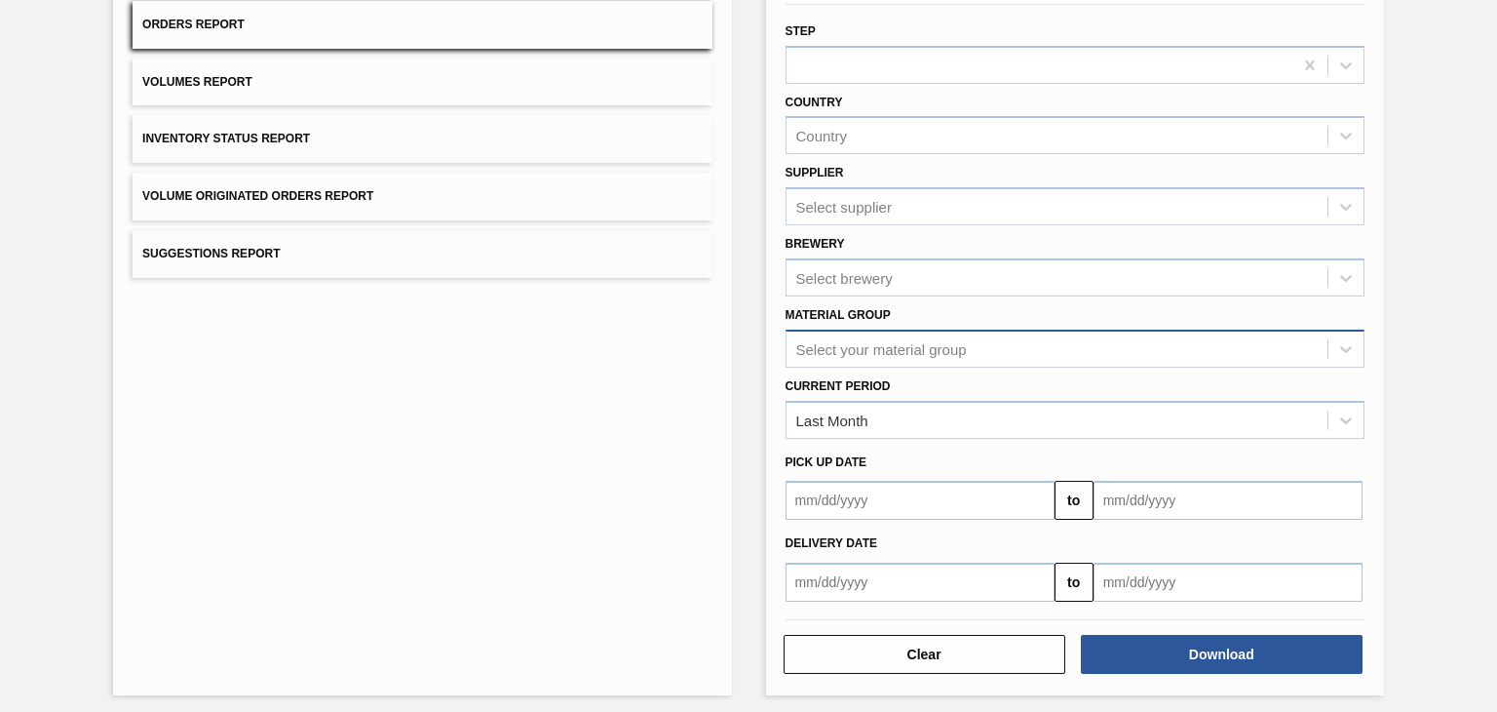
scroll to position [187, 0]
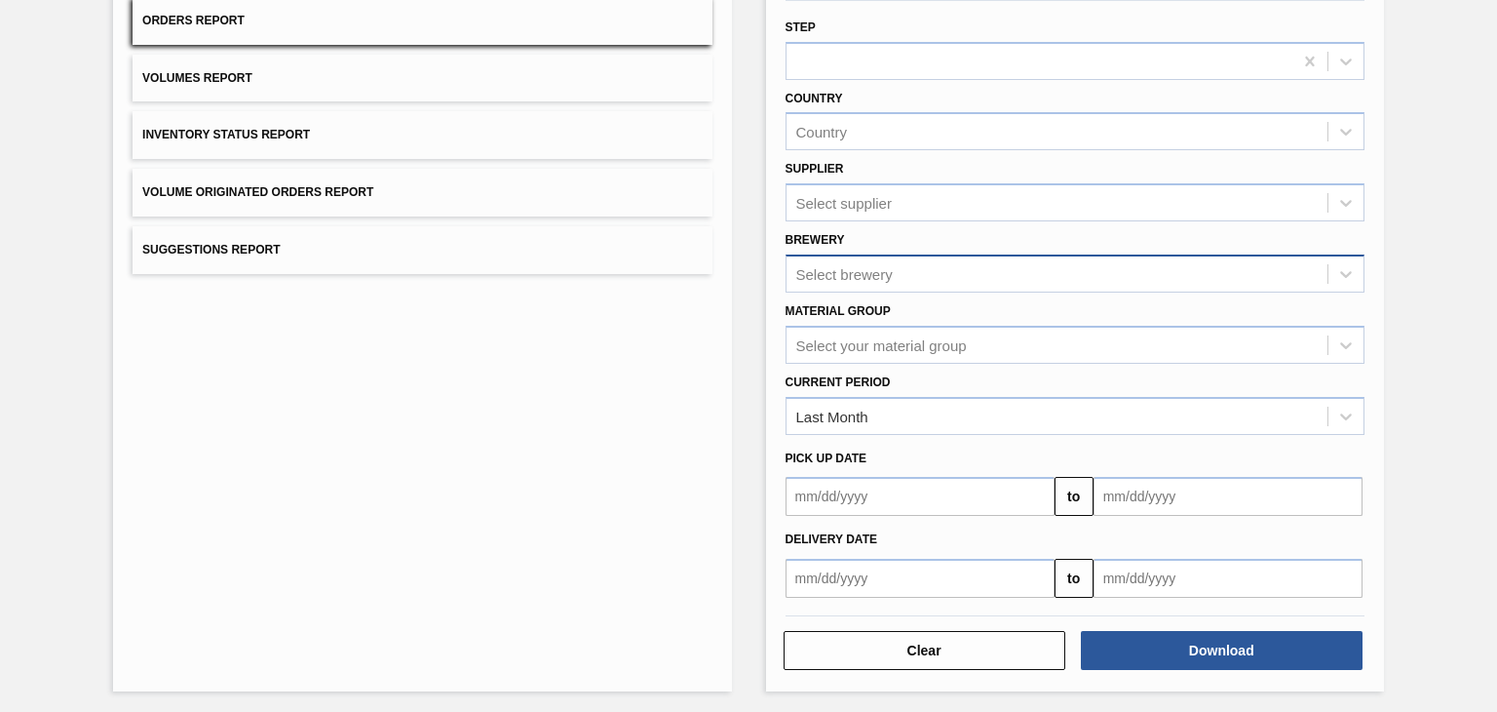
click at [878, 267] on div "Select brewery" at bounding box center [845, 273] width 97 height 17
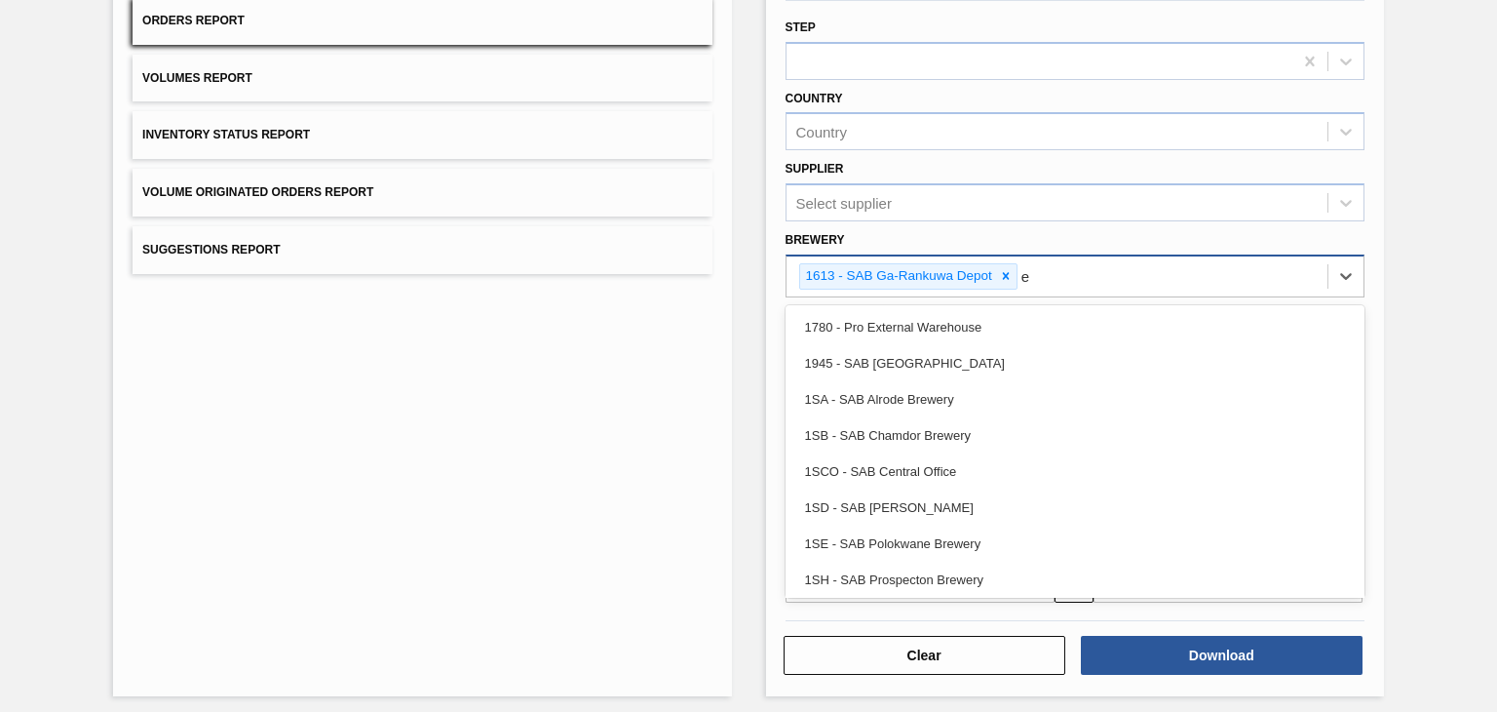
type input "ew"
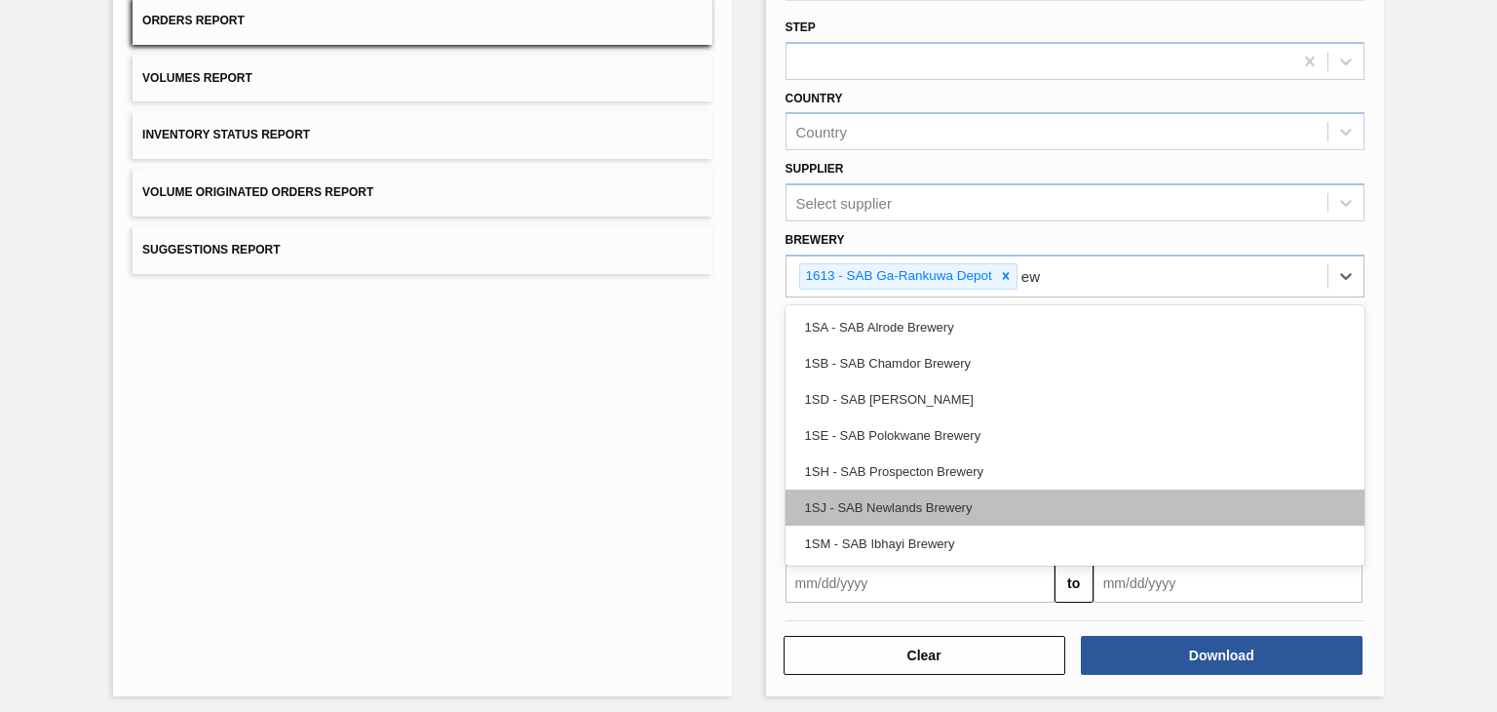
click at [951, 500] on div "1SJ - SAB Newlands Brewery" at bounding box center [1075, 507] width 579 height 36
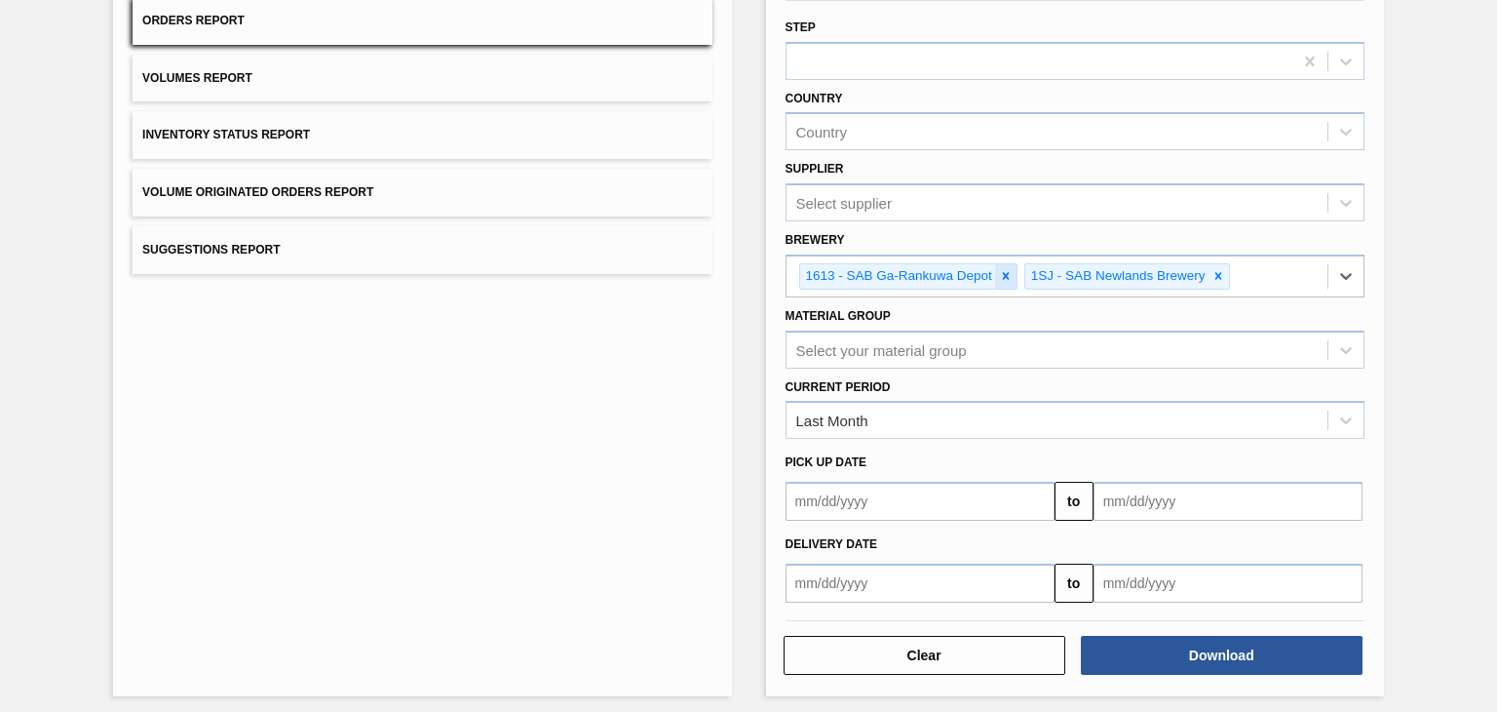
click at [1004, 275] on icon at bounding box center [1006, 276] width 14 height 14
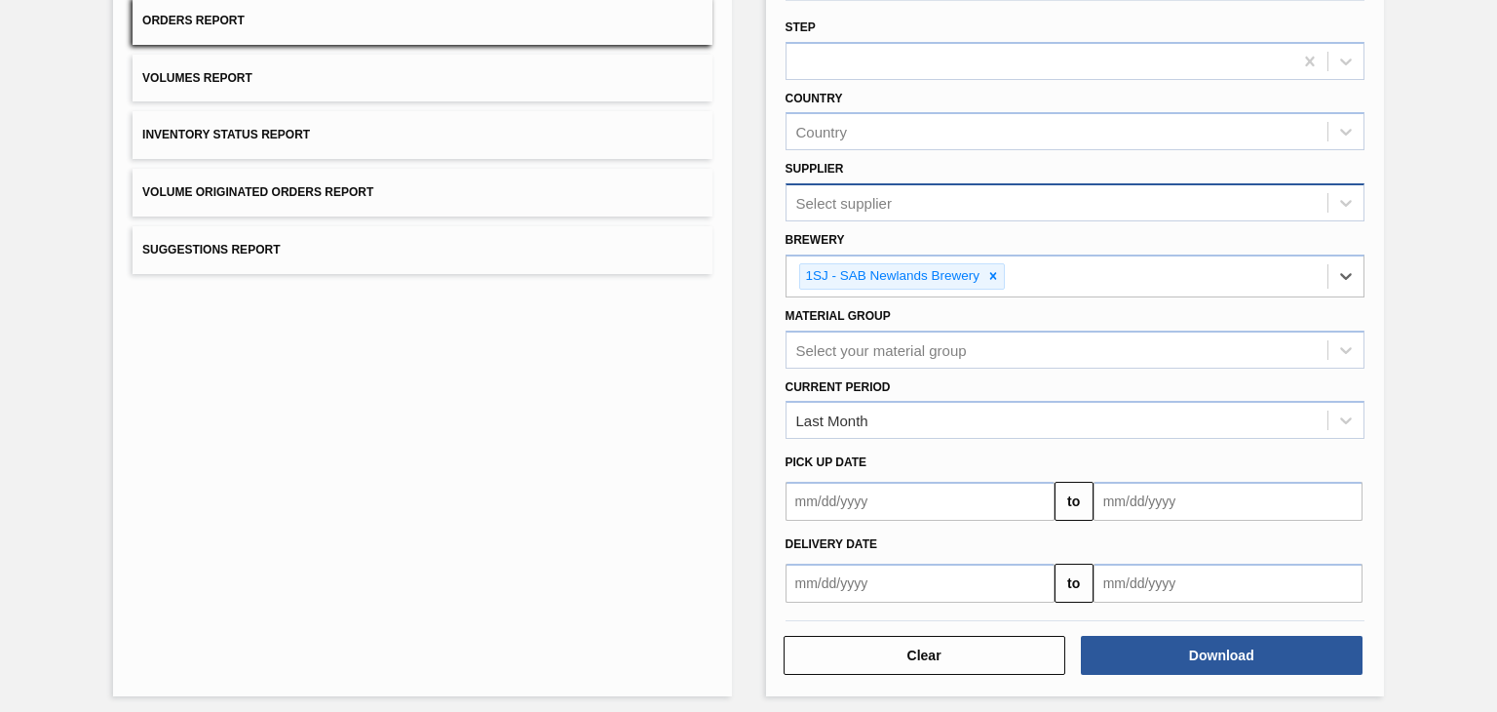
click at [878, 195] on div "Select supplier" at bounding box center [845, 203] width 96 height 17
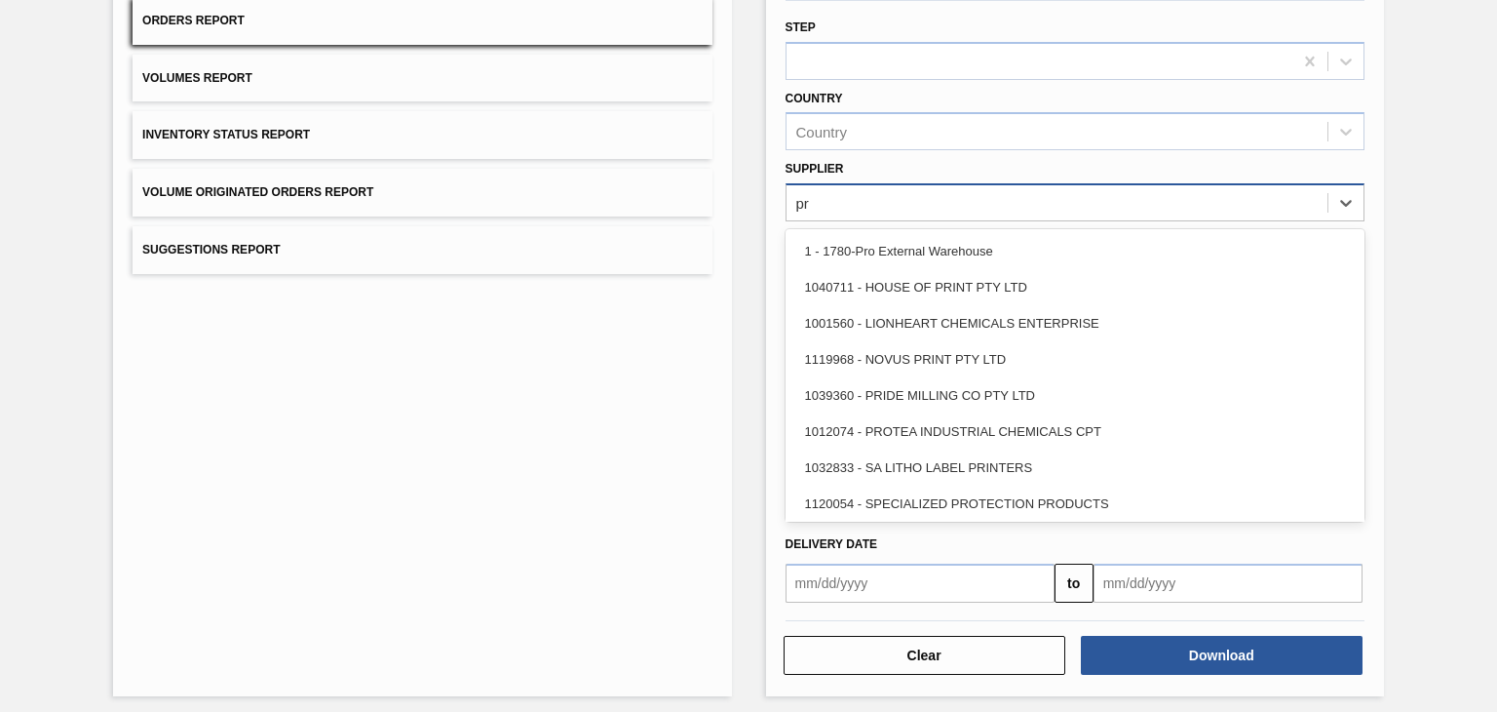
type input "pri"
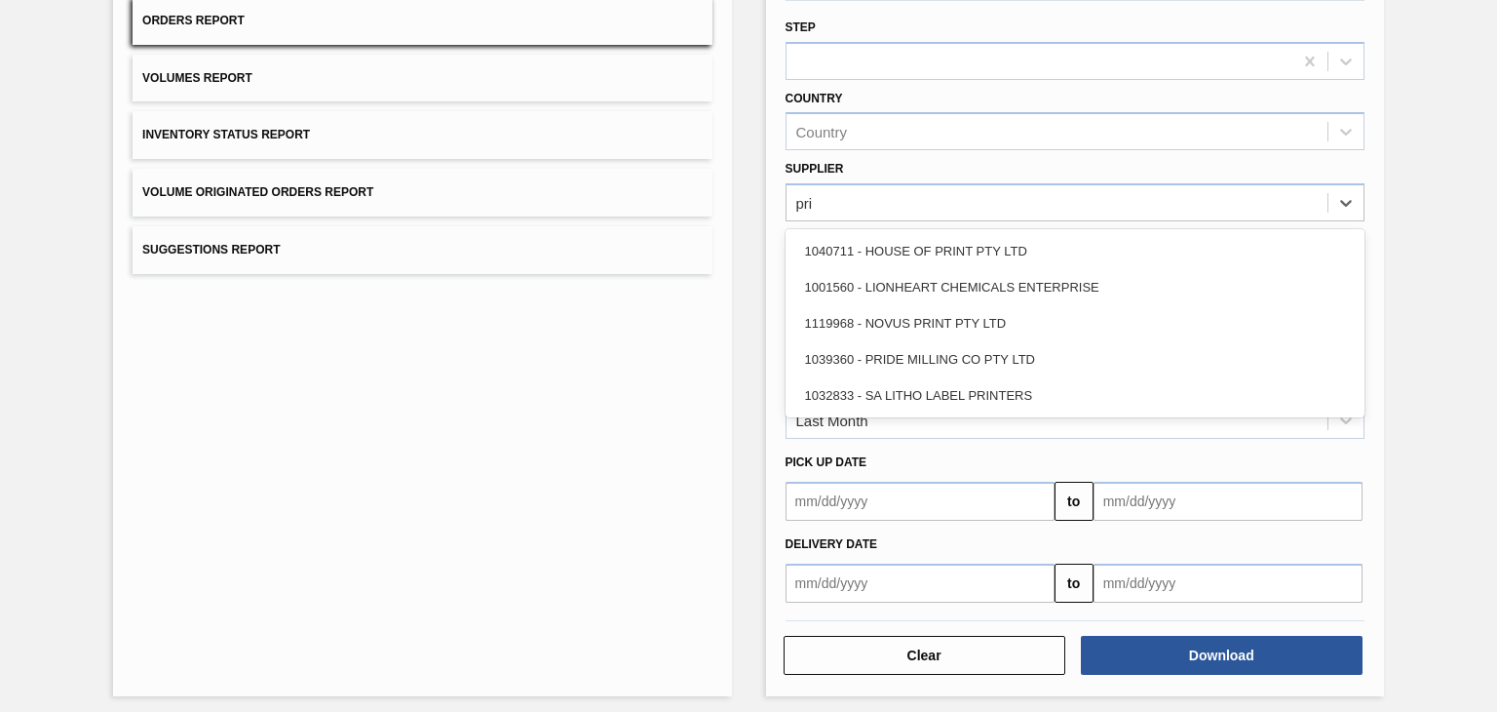
click at [963, 354] on div "1039360 - PRIDE MILLING CO PTY LTD" at bounding box center [1075, 359] width 579 height 36
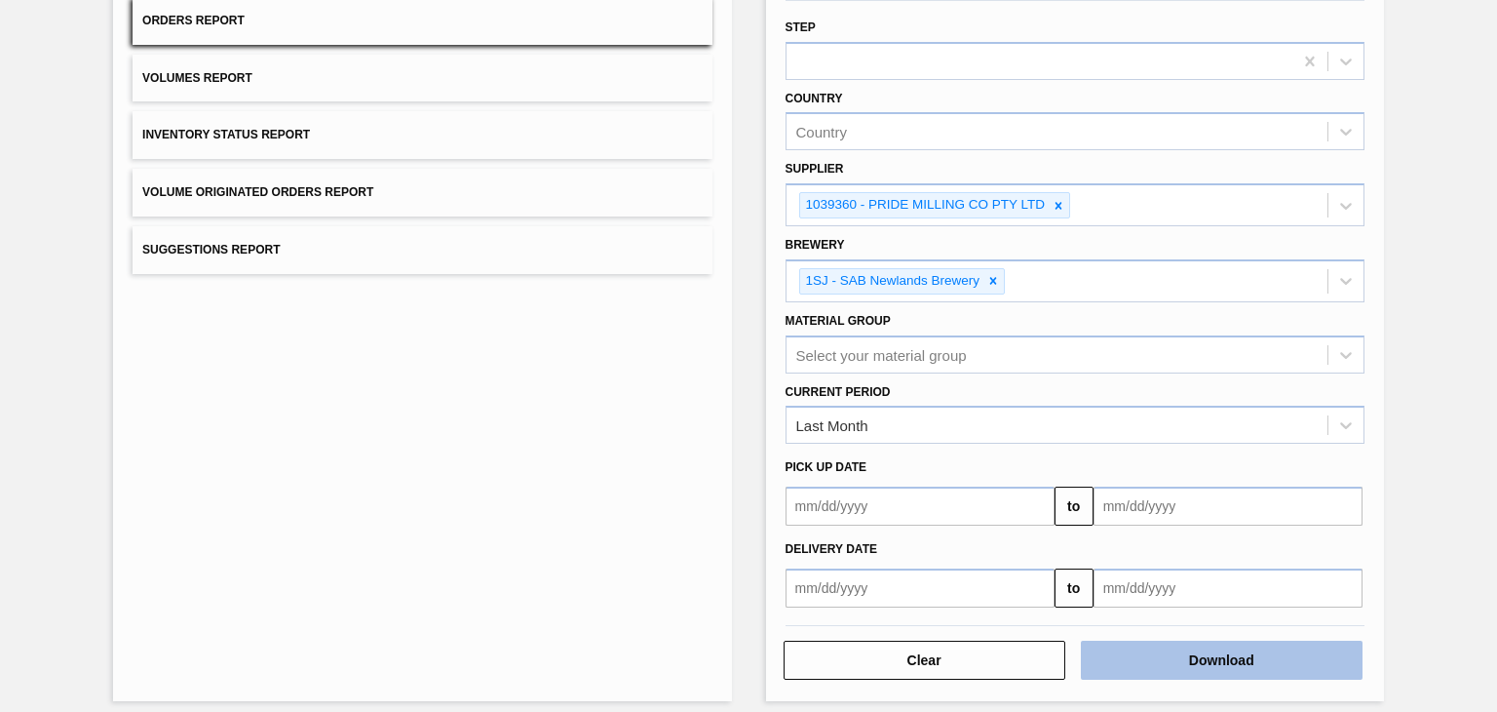
click at [1234, 652] on button "Download" at bounding box center [1222, 660] width 282 height 39
